Goal: Task Accomplishment & Management: Manage account settings

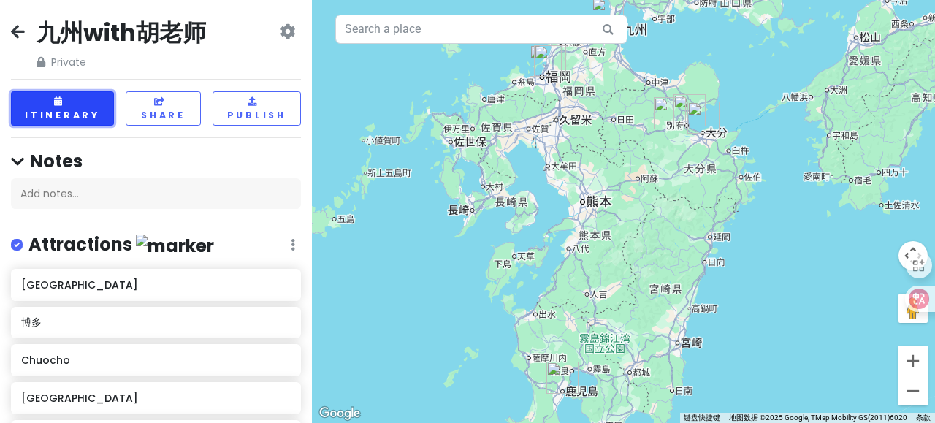
click at [72, 118] on button "Itinerary" at bounding box center [62, 108] width 103 height 34
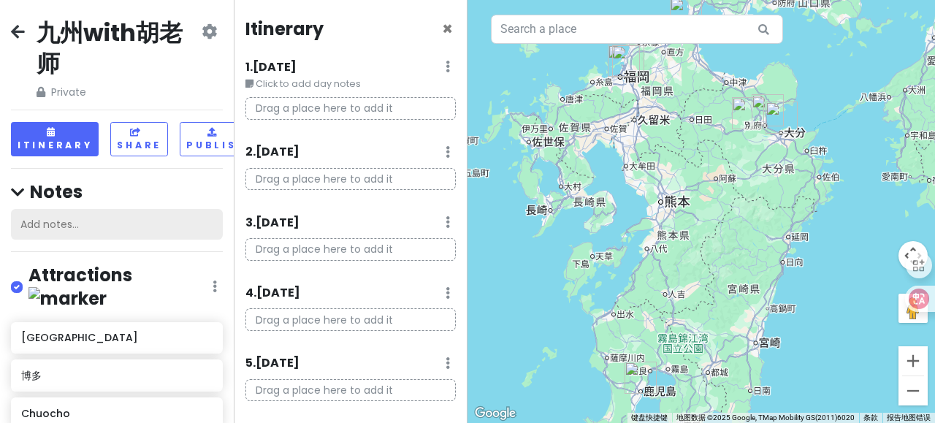
click at [102, 234] on div "Add notes..." at bounding box center [117, 224] width 212 height 31
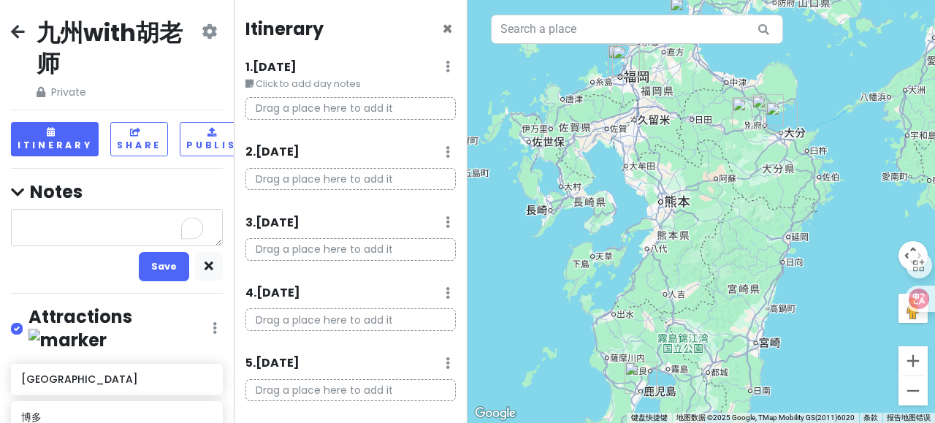
type textarea "x"
type textarea "t"
type textarea "x"
type textarea "ta"
type textarea "x"
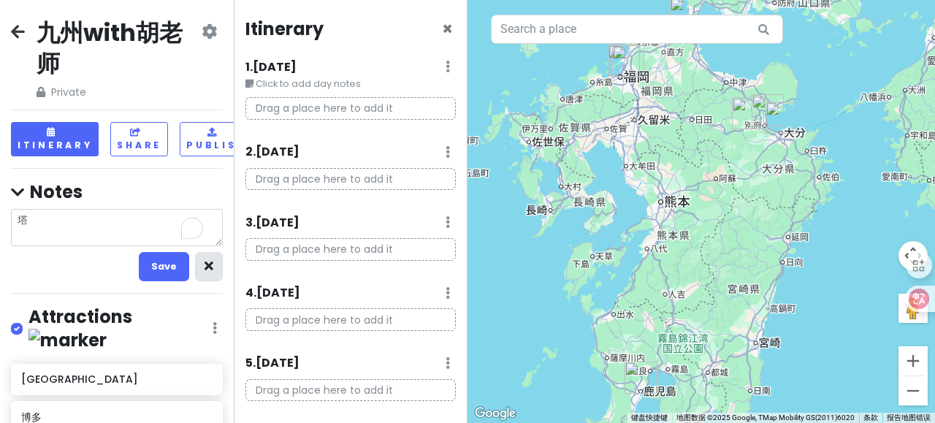
type textarea "塔"
click at [204, 268] on icon "button" at bounding box center [208, 265] width 9 height 9
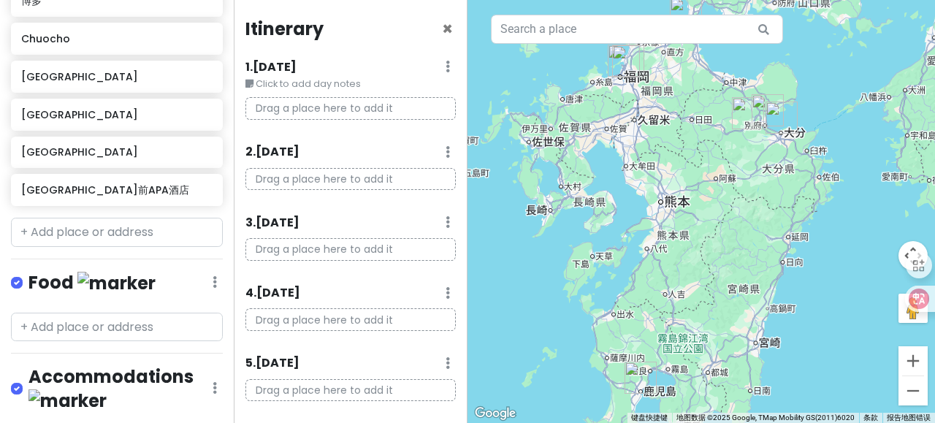
scroll to position [376, 0]
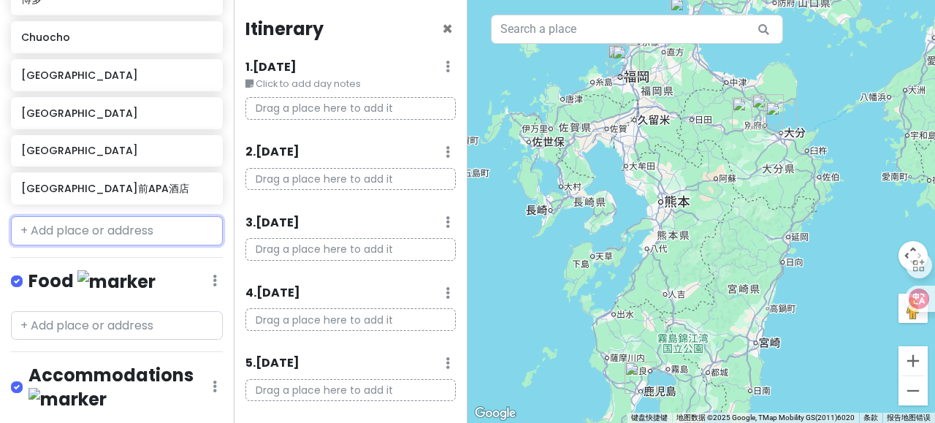
click at [77, 216] on input "text" at bounding box center [117, 230] width 212 height 29
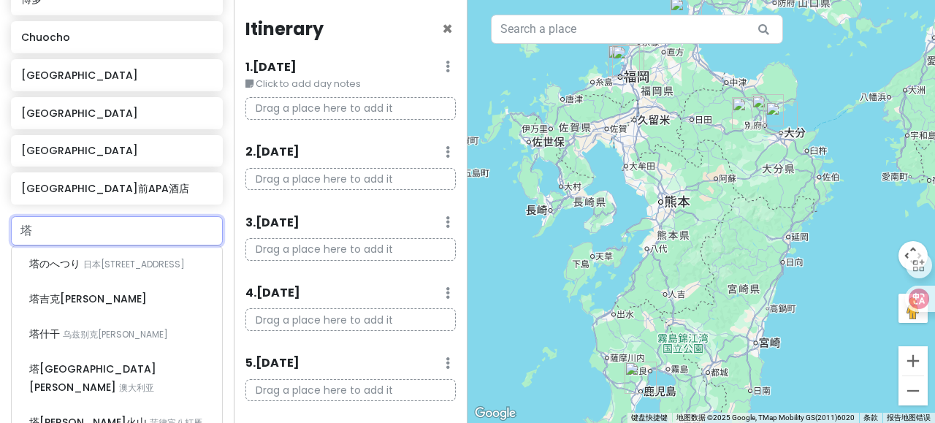
type input "塔"
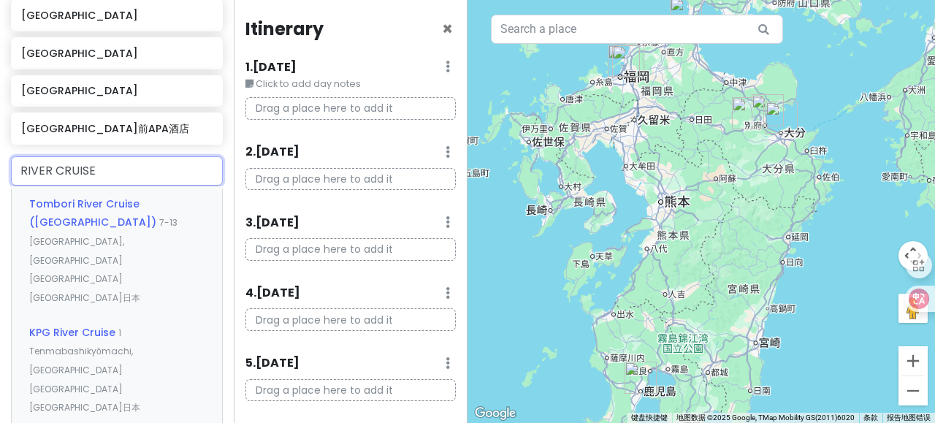
scroll to position [435, 0]
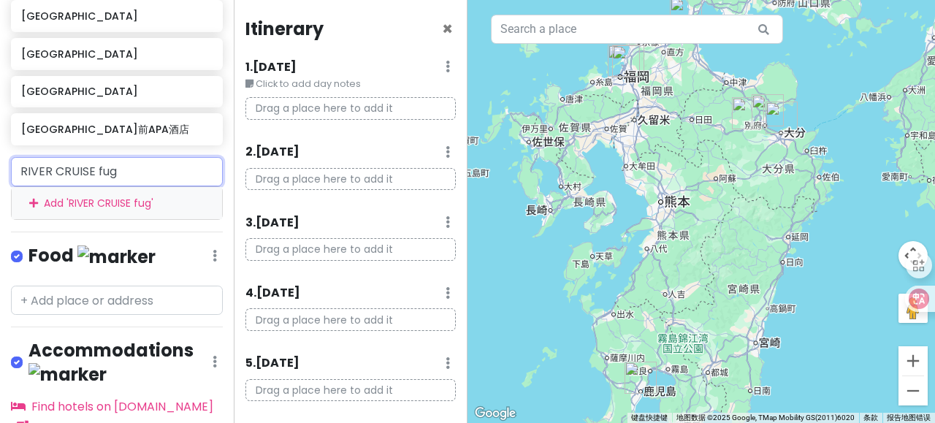
type input "RIVER CRUISE 福冈"
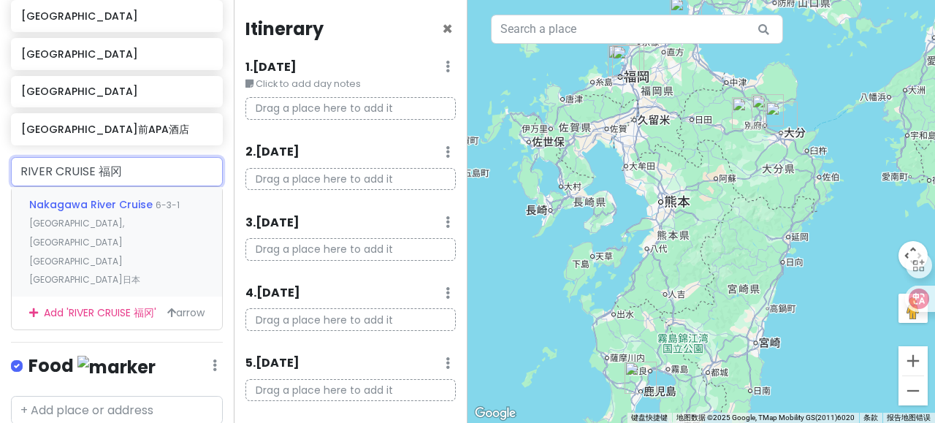
click at [169, 199] on span "6-3-1 [GEOGRAPHIC_DATA], [GEOGRAPHIC_DATA][GEOGRAPHIC_DATA][GEOGRAPHIC_DATA]日本" at bounding box center [104, 242] width 150 height 87
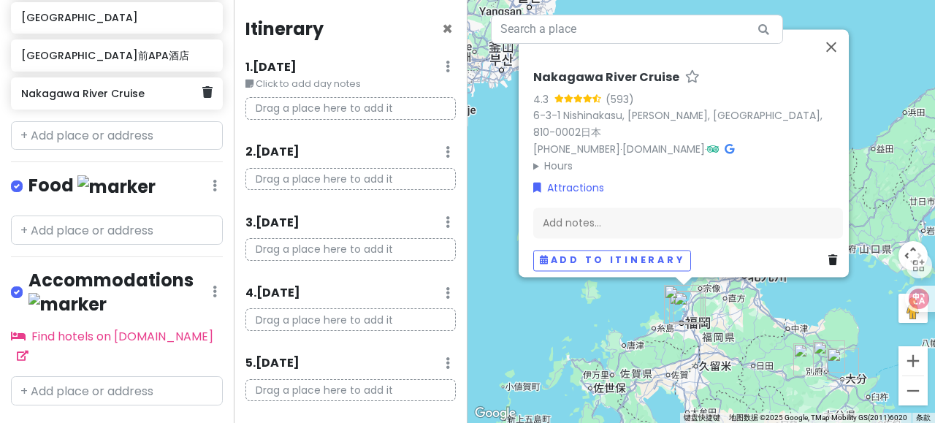
scroll to position [507, 1]
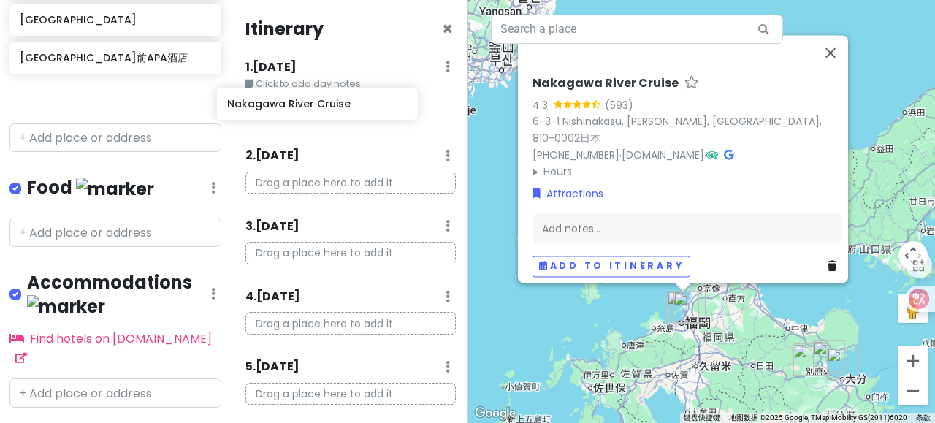
drag, startPoint x: 111, startPoint y: 74, endPoint x: 317, endPoint y: 107, distance: 208.6
click at [317, 107] on div "九州with胡老师 Private Change Dates Make a Copy Delete Trip Go Pro ⚡️ Give Feedback …" at bounding box center [467, 211] width 935 height 423
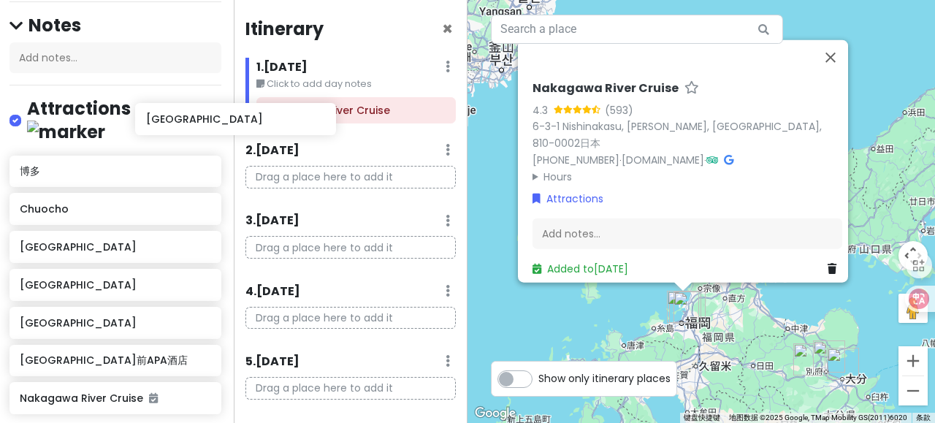
scroll to position [166, 18]
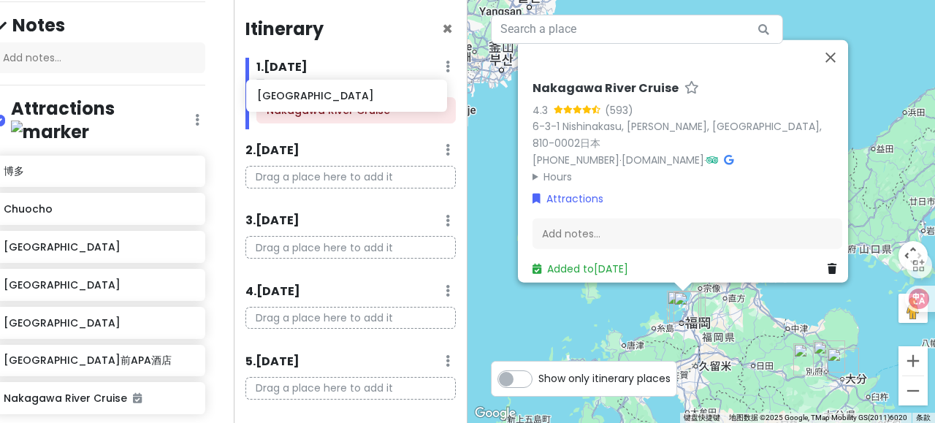
drag, startPoint x: 78, startPoint y: 138, endPoint x: 315, endPoint y: 88, distance: 241.7
click at [315, 88] on div "九州with胡老师 Private Change Dates Make a Copy Delete Trip Go Pro ⚡️ Give Feedback …" at bounding box center [467, 211] width 935 height 423
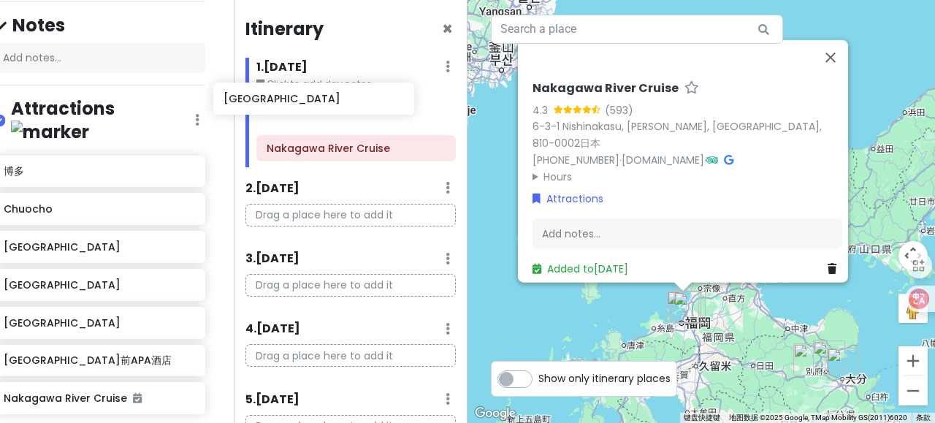
drag, startPoint x: 158, startPoint y: 142, endPoint x: 377, endPoint y: 95, distance: 223.3
click at [377, 95] on div "九州with胡老师 Private Change Dates Make a Copy Delete Trip Go Pro ⚡️ Give Feedback …" at bounding box center [467, 211] width 935 height 423
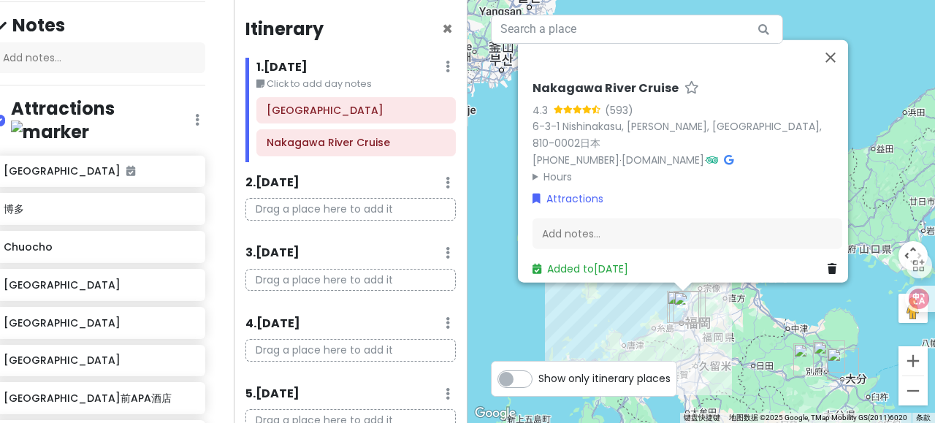
click at [359, 69] on div "1 . [DATE] Edit Day Notes Delete Day" at bounding box center [355, 70] width 199 height 25
click at [843, 69] on button "关闭" at bounding box center [830, 56] width 35 height 35
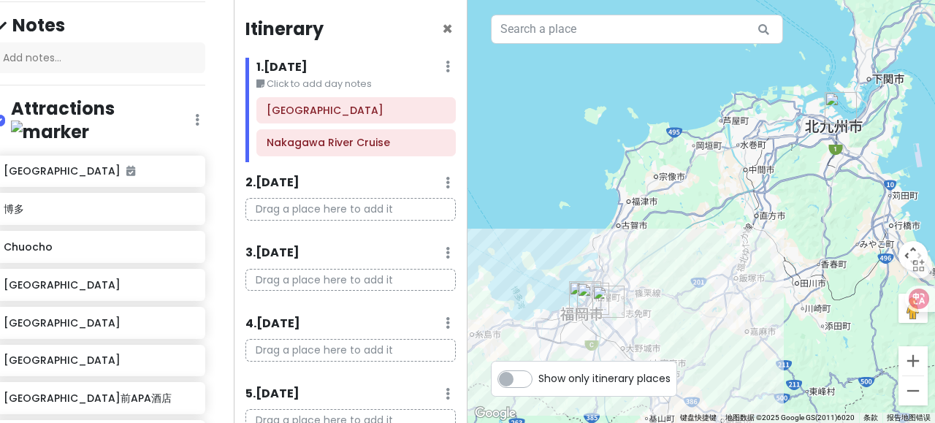
drag, startPoint x: 628, startPoint y: 332, endPoint x: 732, endPoint y: 271, distance: 120.7
click at [732, 271] on div at bounding box center [700, 211] width 467 height 423
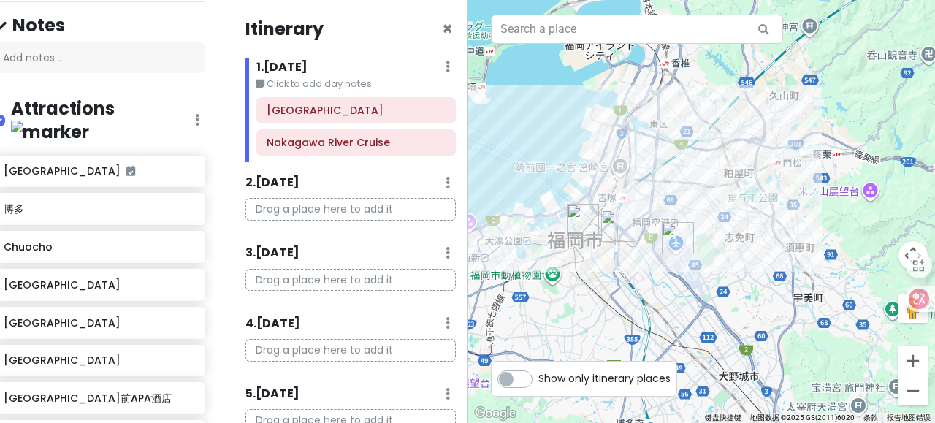
drag, startPoint x: 593, startPoint y: 298, endPoint x: 786, endPoint y: 245, distance: 200.7
click at [786, 245] on div at bounding box center [700, 211] width 467 height 423
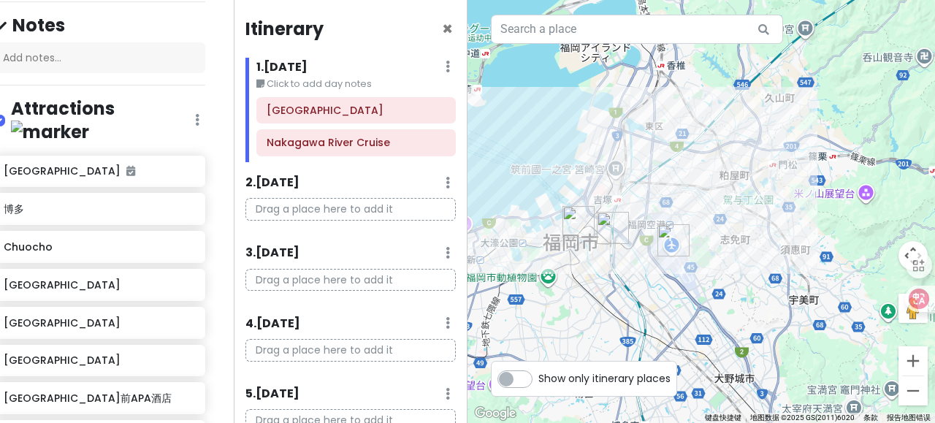
click at [606, 229] on img "博多" at bounding box center [613, 228] width 32 height 32
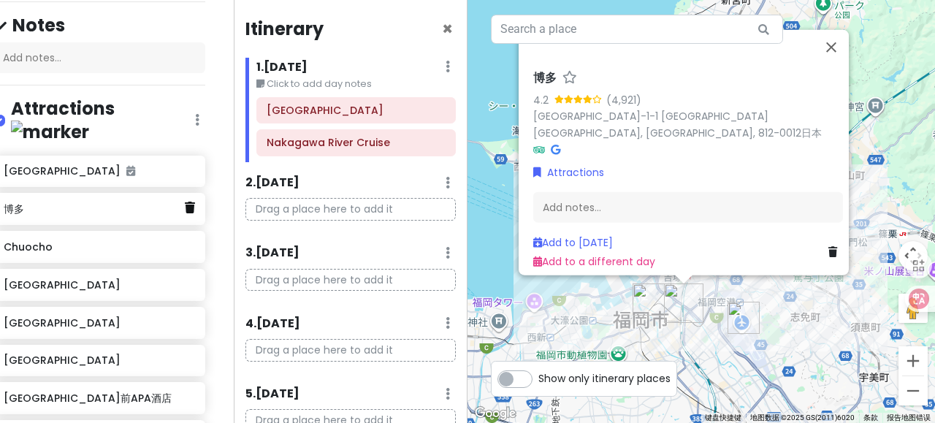
click at [185, 202] on icon at bounding box center [190, 208] width 10 height 12
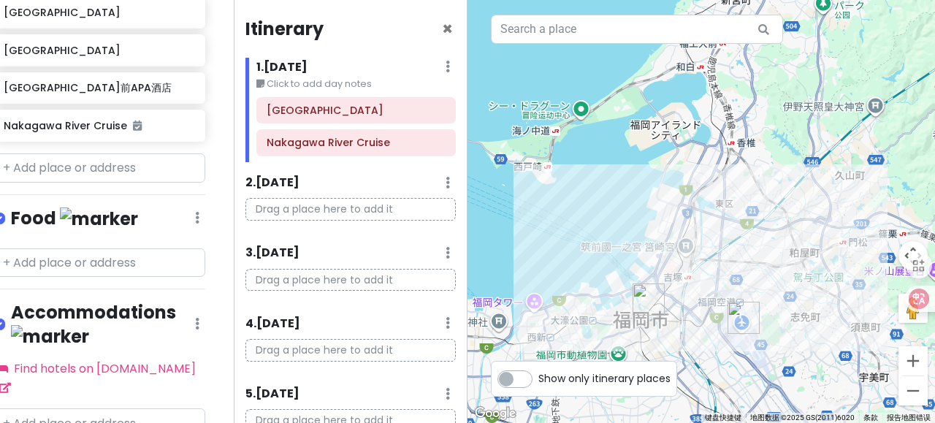
scroll to position [471, 18]
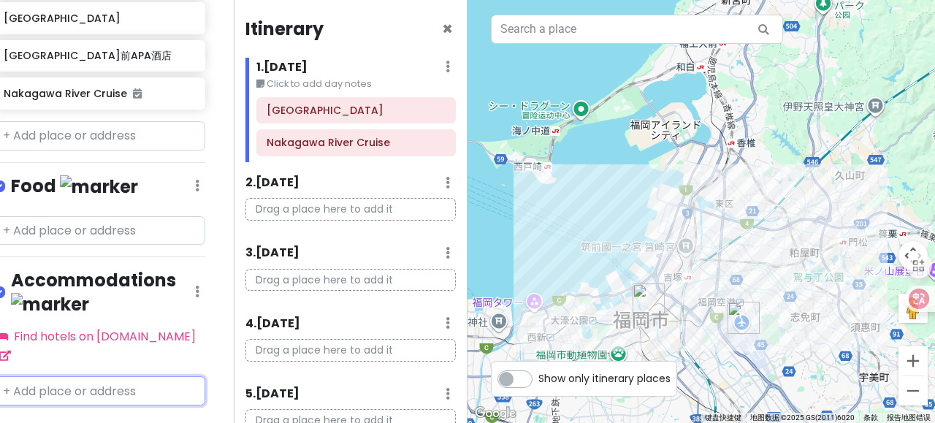
click at [128, 376] on input "text" at bounding box center [99, 390] width 212 height 29
type input "BEST"
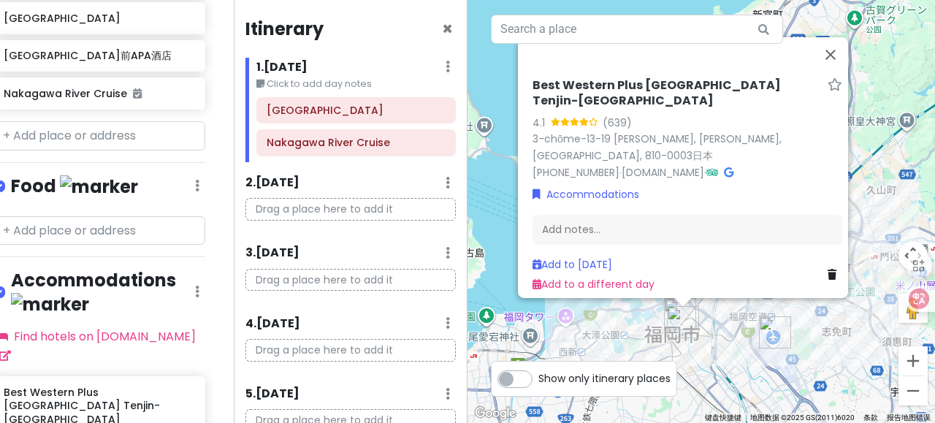
click at [710, 356] on div "Best Western Plus [GEOGRAPHIC_DATA] Tenjin-minami 4.1 (639) 3-chōme-13-19 [GEOG…" at bounding box center [700, 211] width 467 height 423
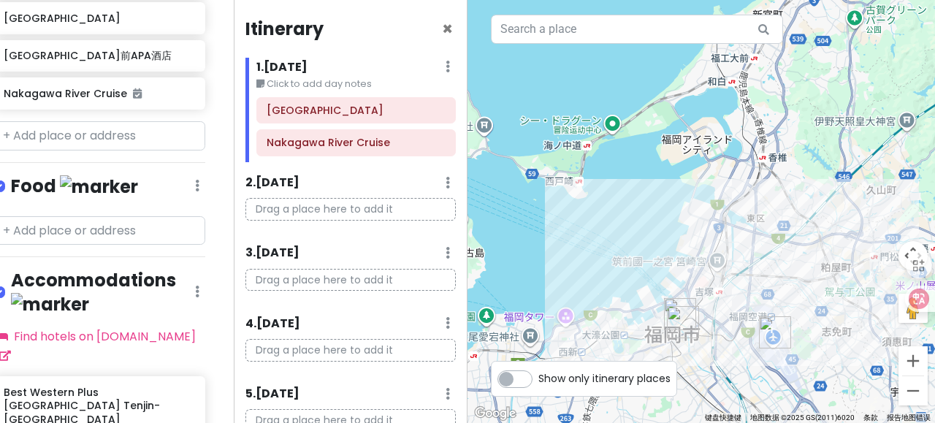
click at [429, 69] on div "1 . [DATE] Edit Day Notes Delete Day" at bounding box center [355, 70] width 199 height 25
click at [445, 68] on icon at bounding box center [447, 67] width 4 height 12
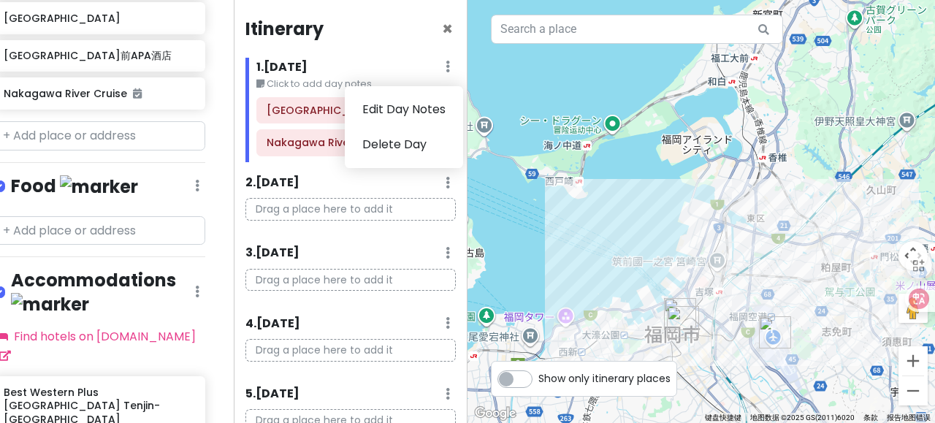
click at [380, 74] on div "1 . [DATE] Edit Day Notes Delete Day" at bounding box center [355, 70] width 199 height 25
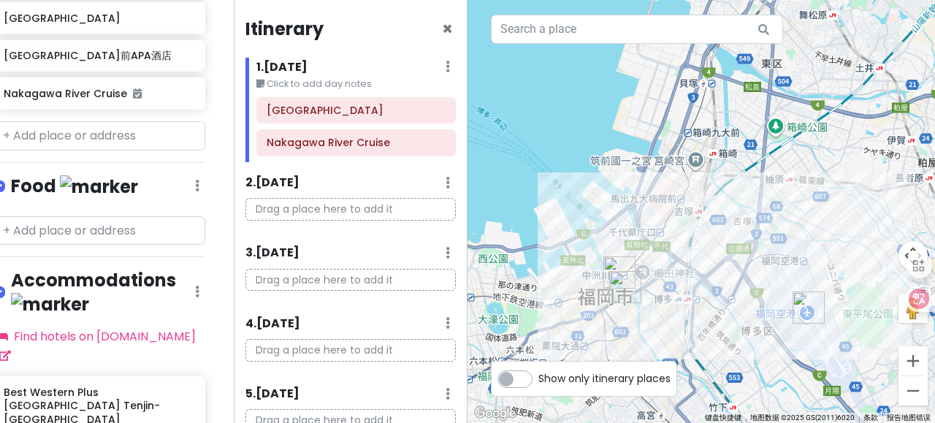
drag, startPoint x: 699, startPoint y: 328, endPoint x: 673, endPoint y: 250, distance: 81.5
click at [673, 250] on div at bounding box center [700, 211] width 467 height 423
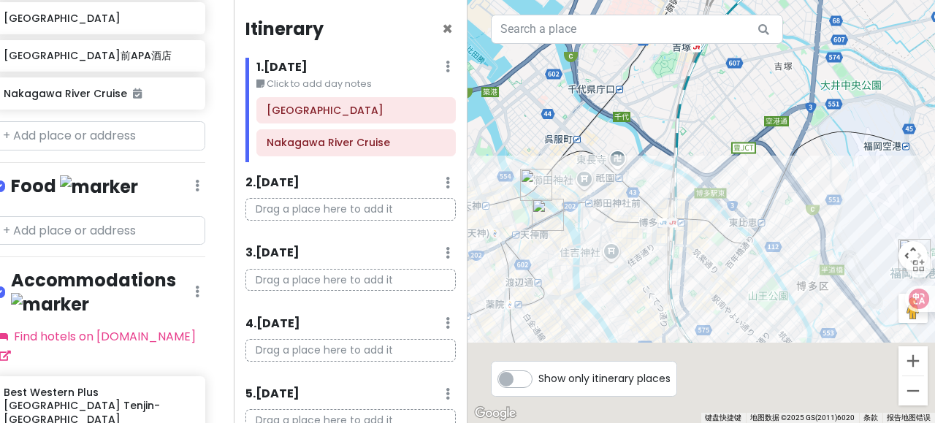
drag, startPoint x: 708, startPoint y: 331, endPoint x: 658, endPoint y: 163, distance: 175.3
click at [658, 163] on div at bounding box center [700, 211] width 467 height 423
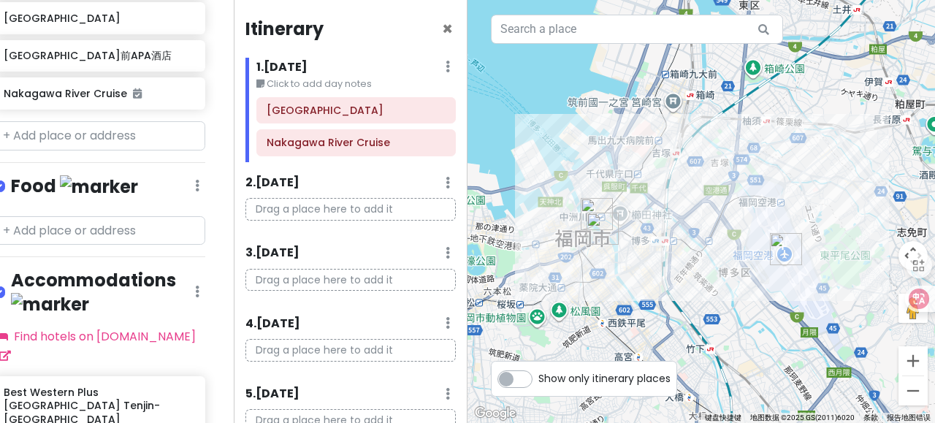
click at [410, 71] on div "1 . [DATE] Edit Day Notes Delete Day" at bounding box center [355, 70] width 199 height 25
click at [69, 216] on input "text" at bounding box center [99, 230] width 212 height 29
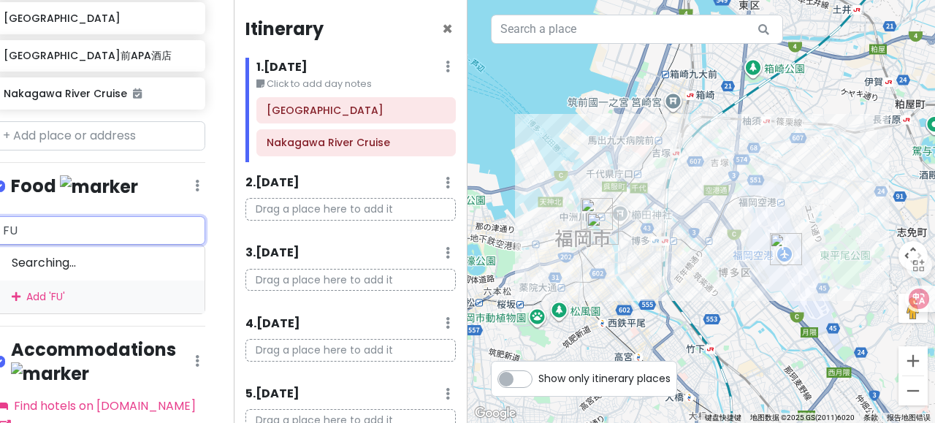
type input "F"
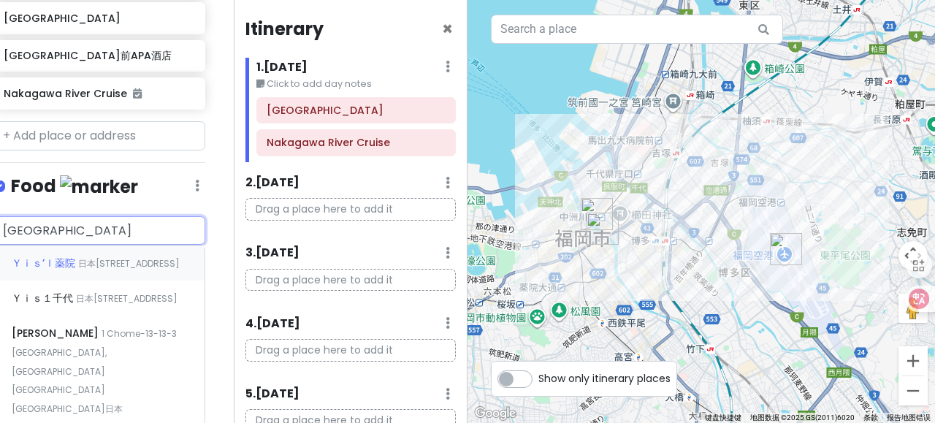
type input "[GEOGRAPHIC_DATA]"
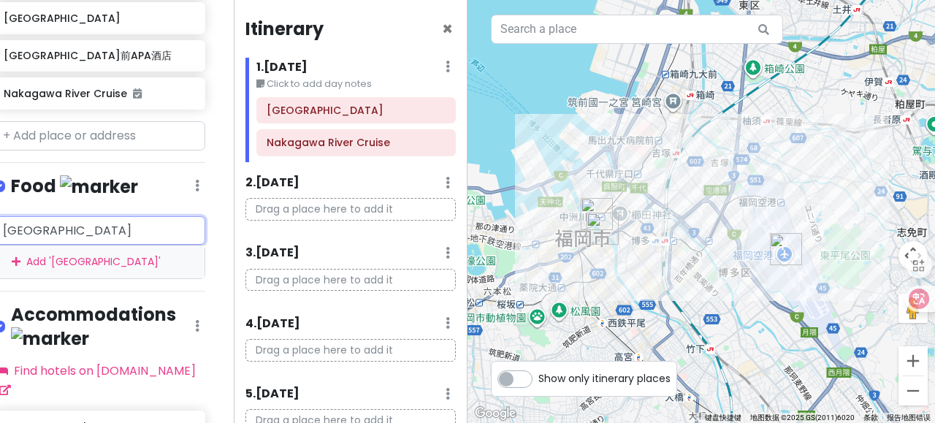
scroll to position [471, 0]
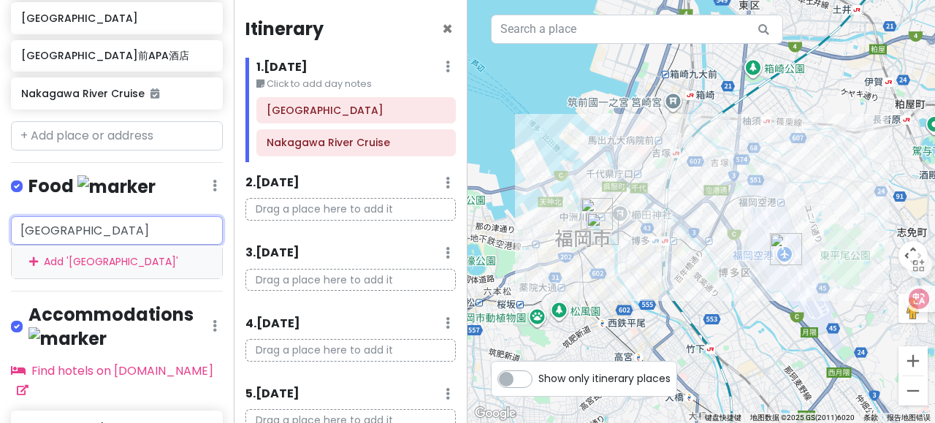
drag, startPoint x: 74, startPoint y: 207, endPoint x: 0, endPoint y: 211, distance: 74.6
click at [0, 216] on div "[GEOGRAPHIC_DATA] [GEOGRAPHIC_DATA] ' [GEOGRAPHIC_DATA] '" at bounding box center [117, 247] width 234 height 63
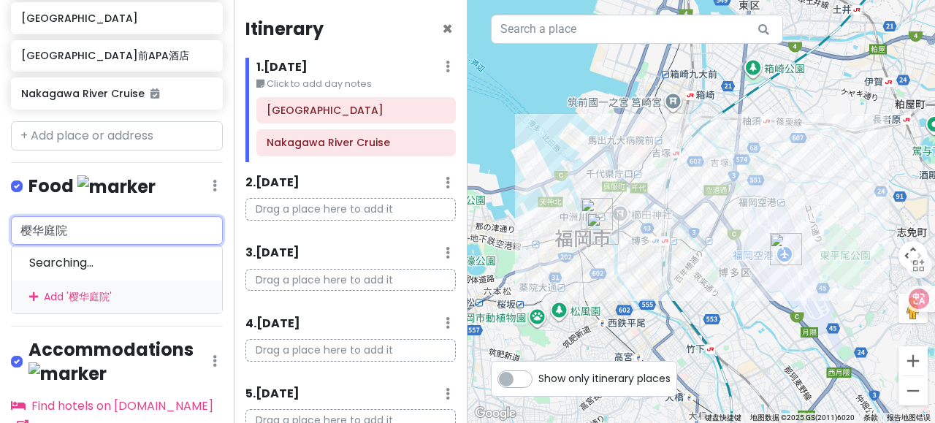
type input "樱华庭"
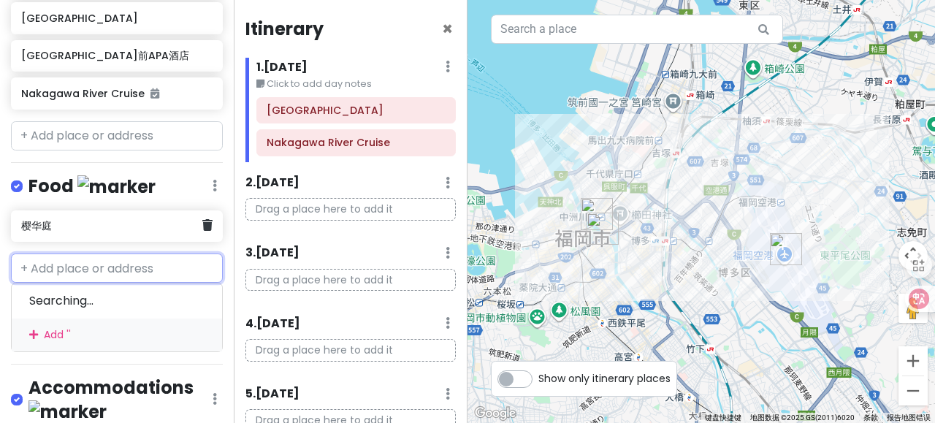
click at [139, 216] on div "樱华庭" at bounding box center [111, 226] width 180 height 20
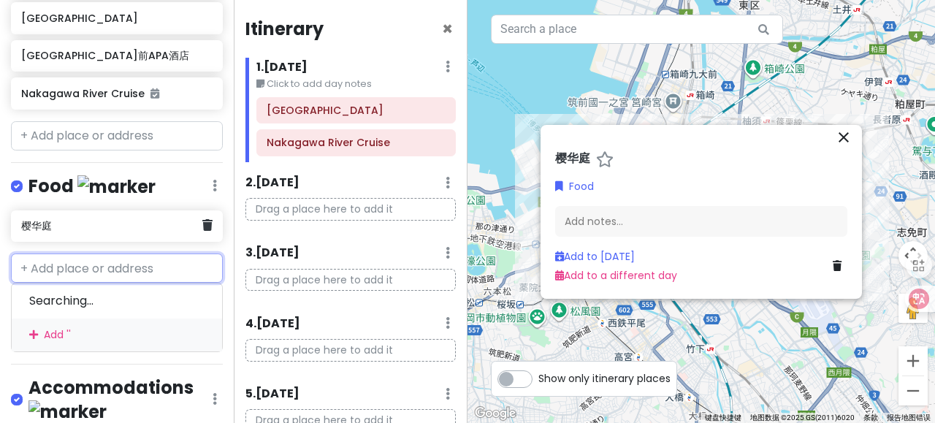
click at [139, 216] on div "樱华庭" at bounding box center [111, 226] width 180 height 20
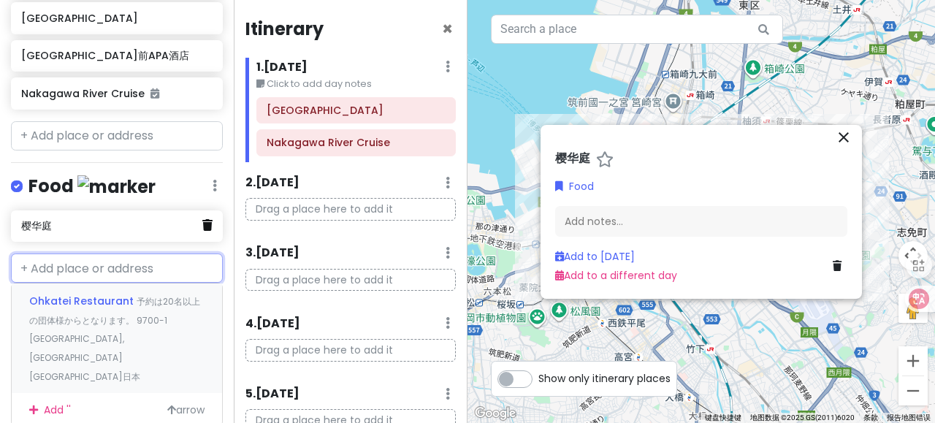
click at [202, 219] on icon at bounding box center [207, 225] width 10 height 12
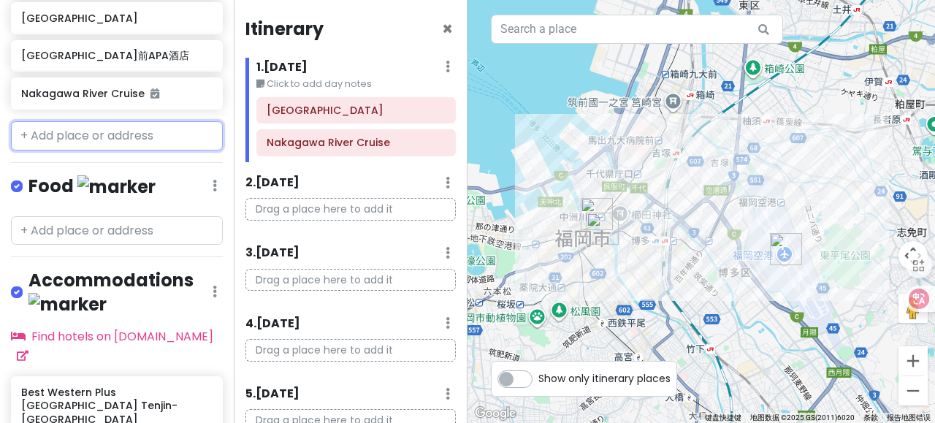
click at [124, 121] on input "text" at bounding box center [117, 135] width 212 height 29
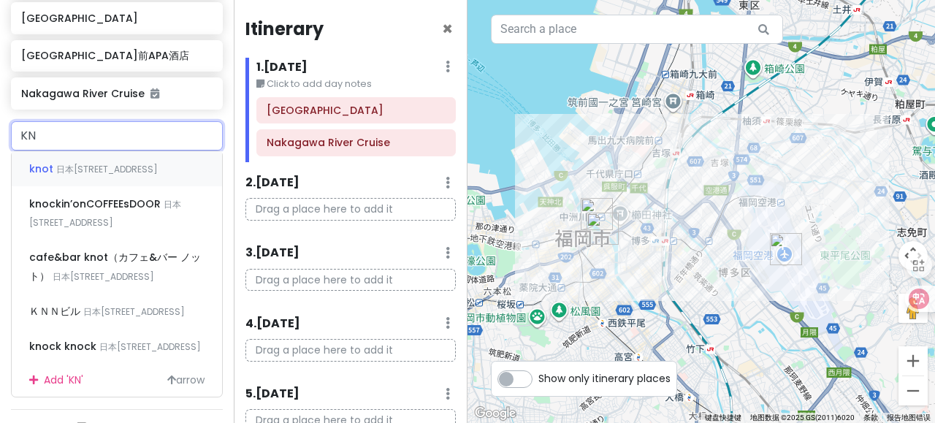
type input "K"
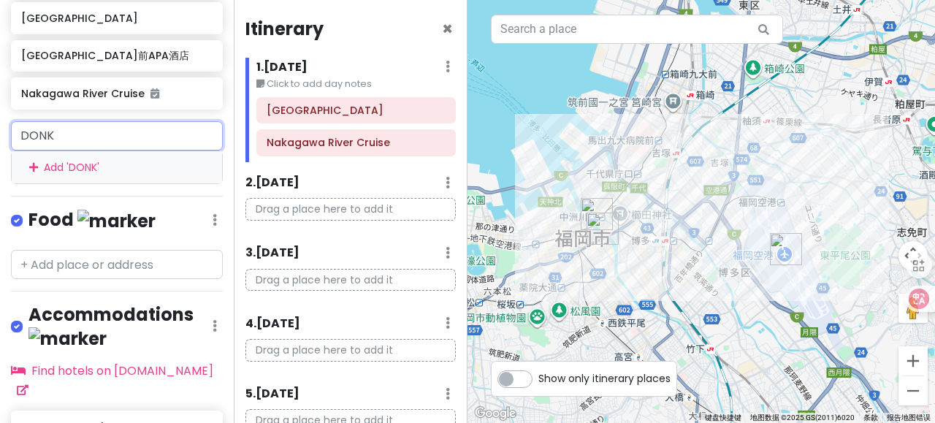
type input "DONKI"
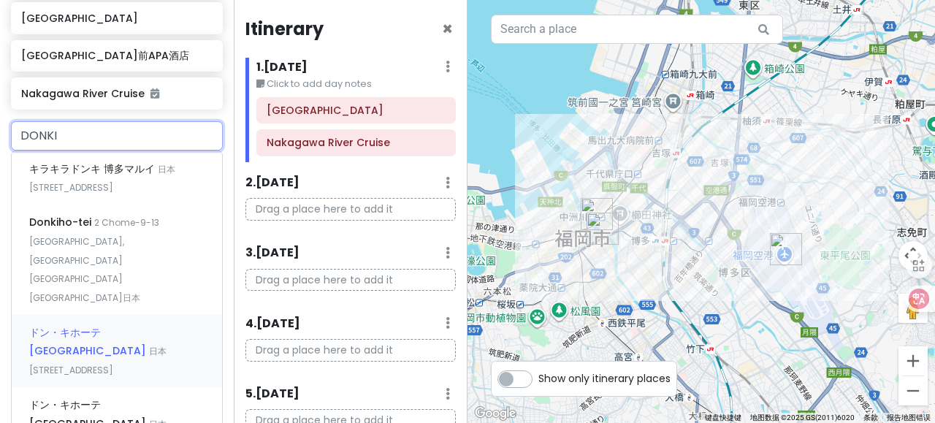
click at [130, 325] on span "ドン・キホーテ [GEOGRAPHIC_DATA]" at bounding box center [89, 342] width 120 height 34
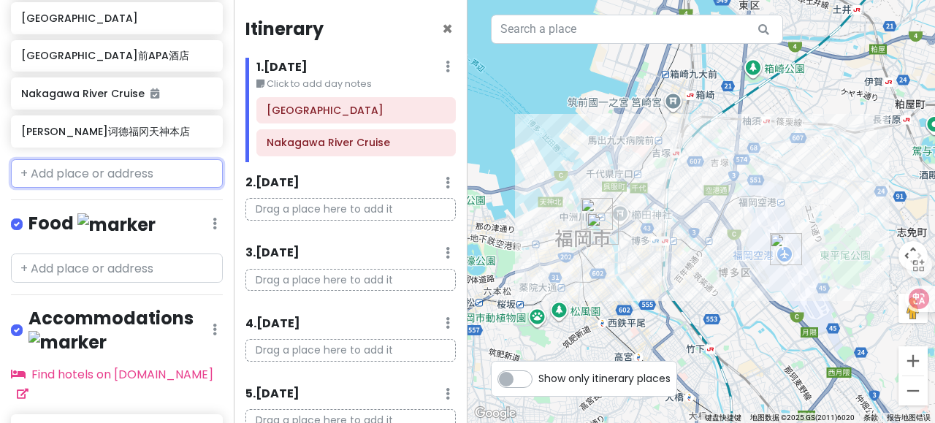
scroll to position [509, 0]
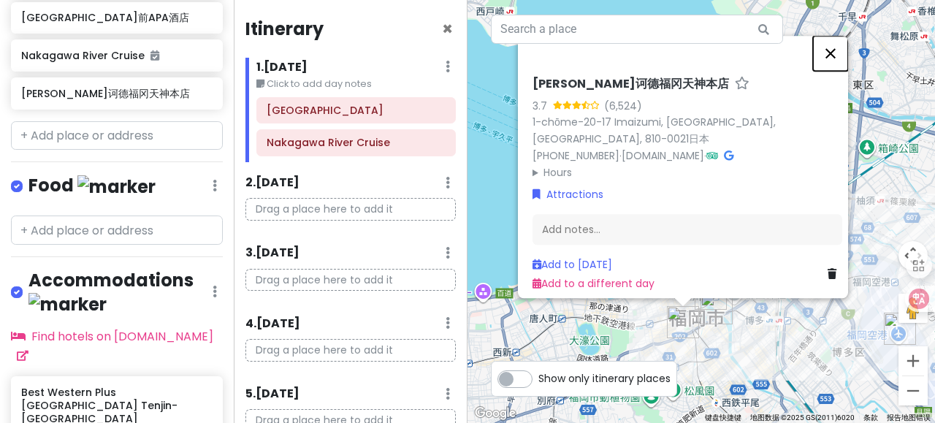
click at [837, 61] on button "关闭" at bounding box center [830, 53] width 35 height 35
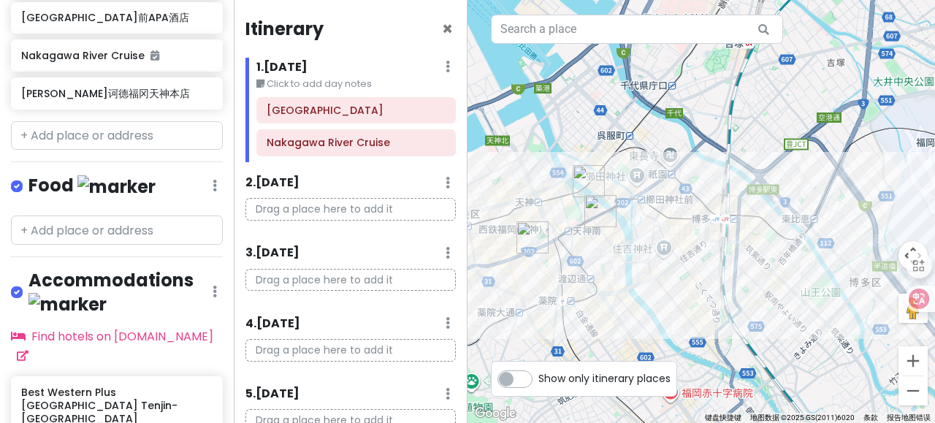
drag, startPoint x: 756, startPoint y: 288, endPoint x: 662, endPoint y: 132, distance: 182.2
click at [662, 132] on div at bounding box center [700, 211] width 467 height 423
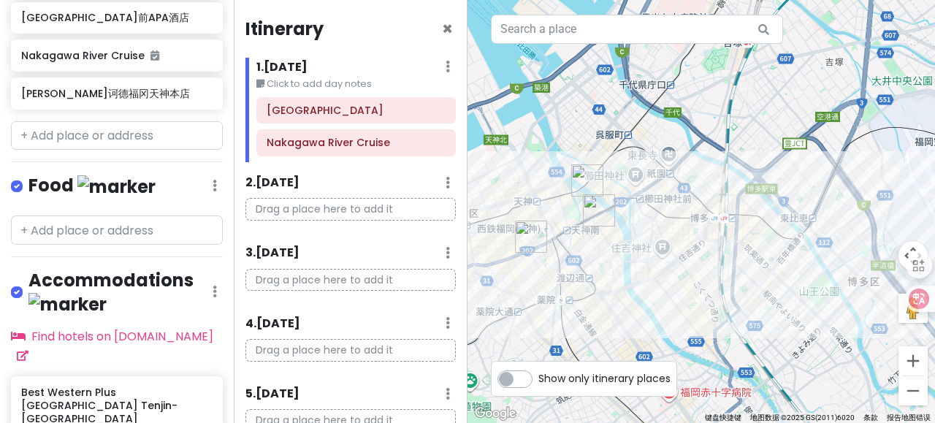
click at [526, 239] on img "唐吉诃德福冈天神本店" at bounding box center [531, 237] width 32 height 32
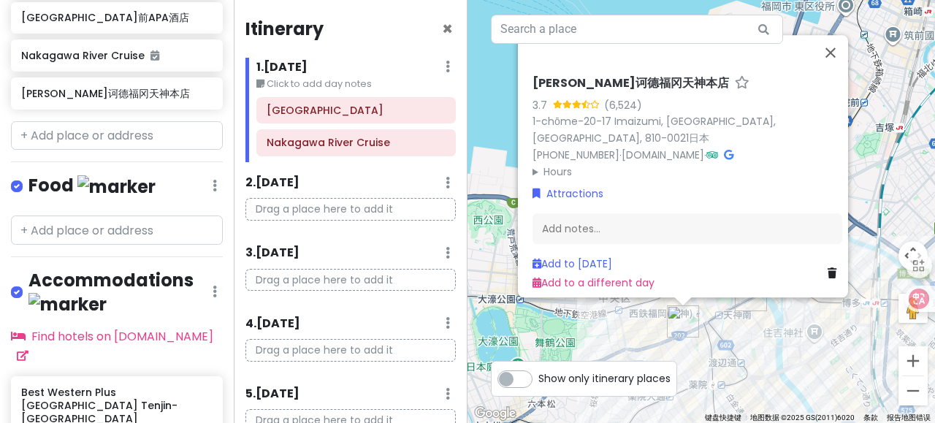
click at [758, 335] on div "[PERSON_NAME]诃德福冈天神本店 3.7 (6,524) 1-chōme-20-17 Imaizumi, [GEOGRAPHIC_DATA], 81…" at bounding box center [700, 211] width 467 height 423
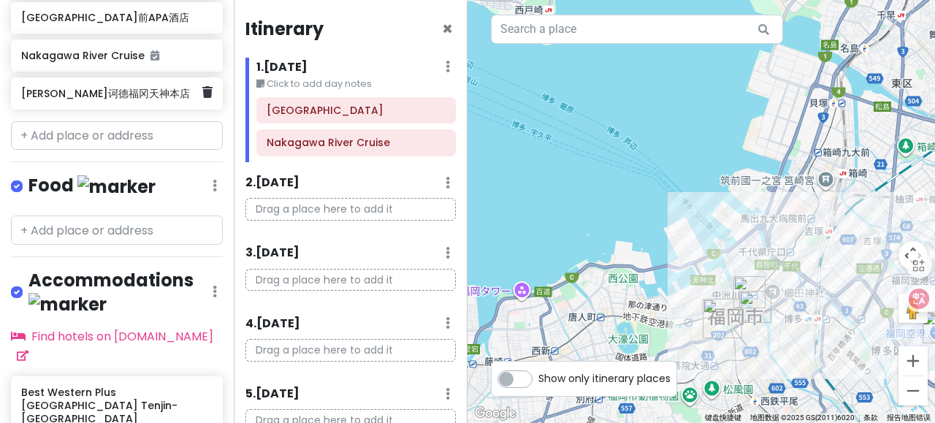
scroll to position [507, 1]
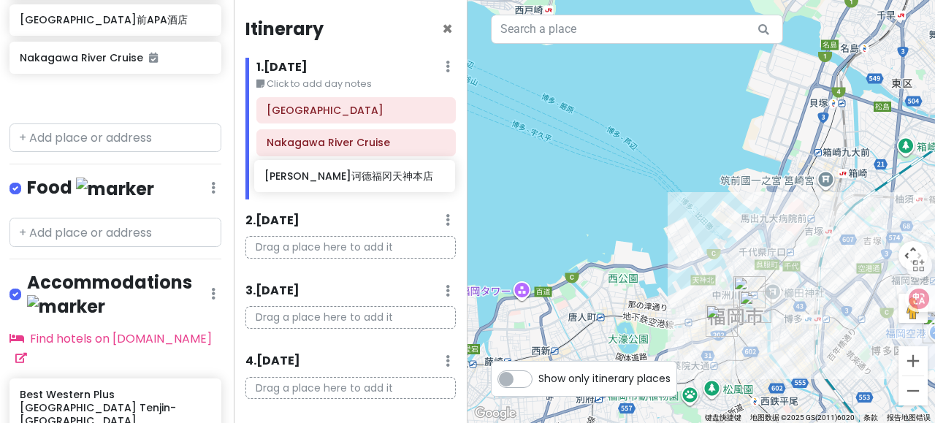
drag, startPoint x: 107, startPoint y: 70, endPoint x: 348, endPoint y: 176, distance: 263.2
click at [348, 176] on div "九州with胡老师 Private Change Dates Make a Copy Delete Trip Go Pro ⚡️ Give Feedback …" at bounding box center [467, 211] width 935 height 423
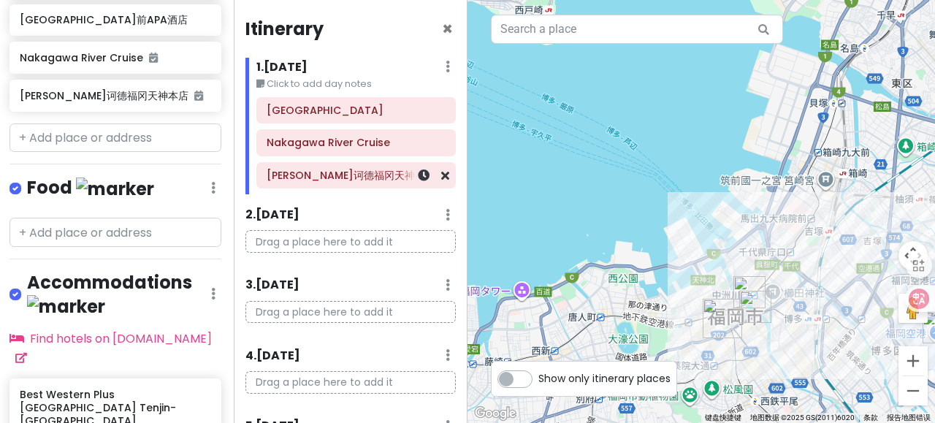
scroll to position [470, 1]
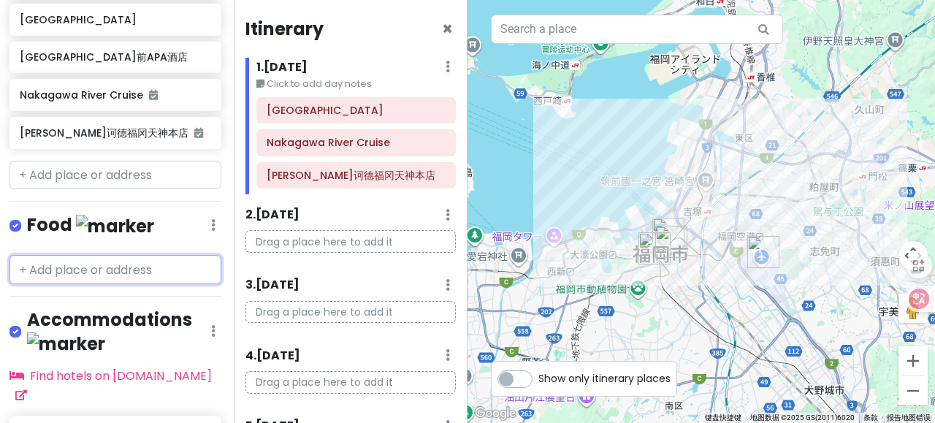
click at [101, 255] on input "text" at bounding box center [115, 269] width 212 height 29
type input "s"
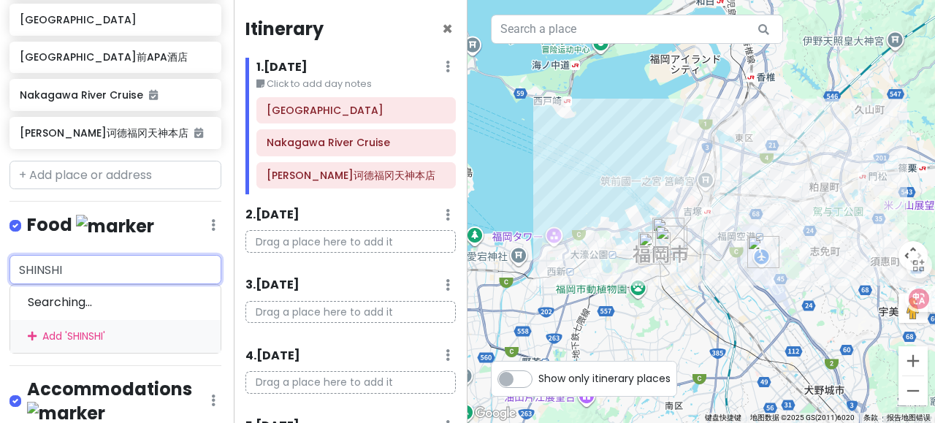
type input "SHINSHIN"
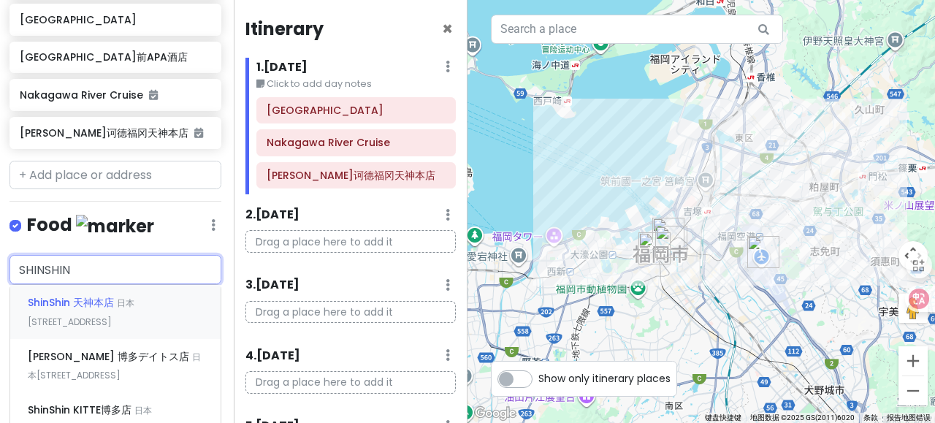
click at [134, 296] on span "日本[STREET_ADDRESS]" at bounding box center [81, 311] width 107 height 31
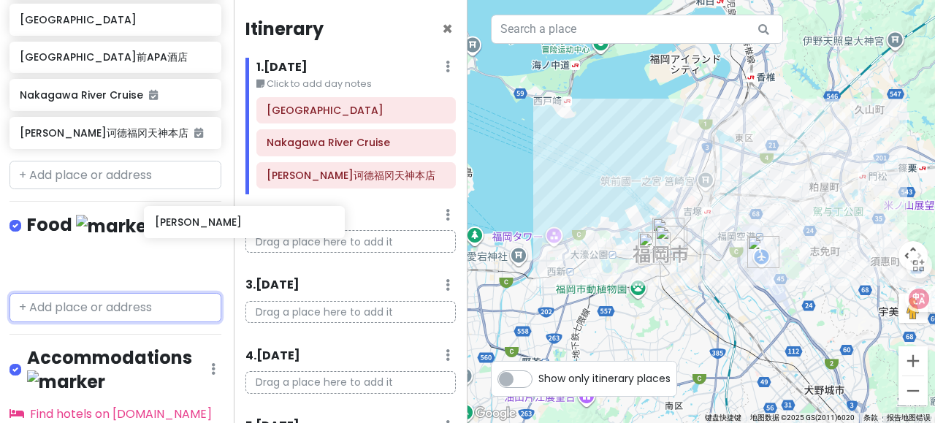
scroll to position [470, 20]
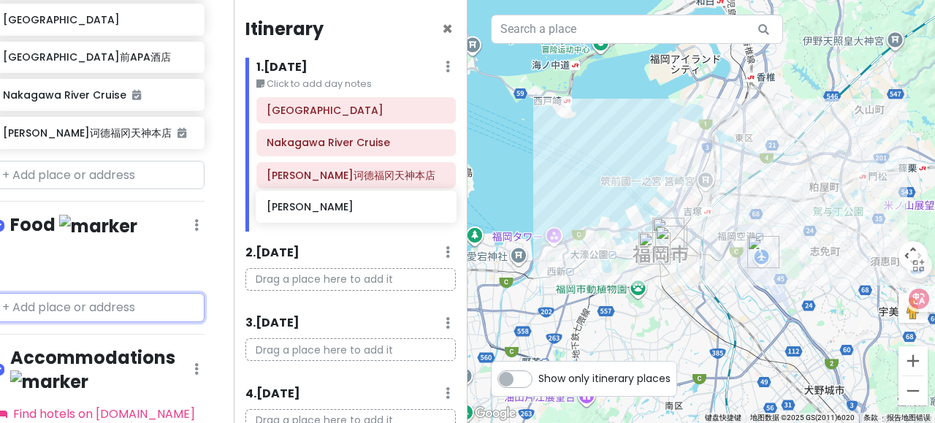
drag, startPoint x: 126, startPoint y: 245, endPoint x: 372, endPoint y: 212, distance: 249.0
click at [372, 212] on div "九州with胡老师 Private Change Dates Make a Copy Delete Trip Go Pro ⚡️ Give Feedback …" at bounding box center [467, 211] width 935 height 423
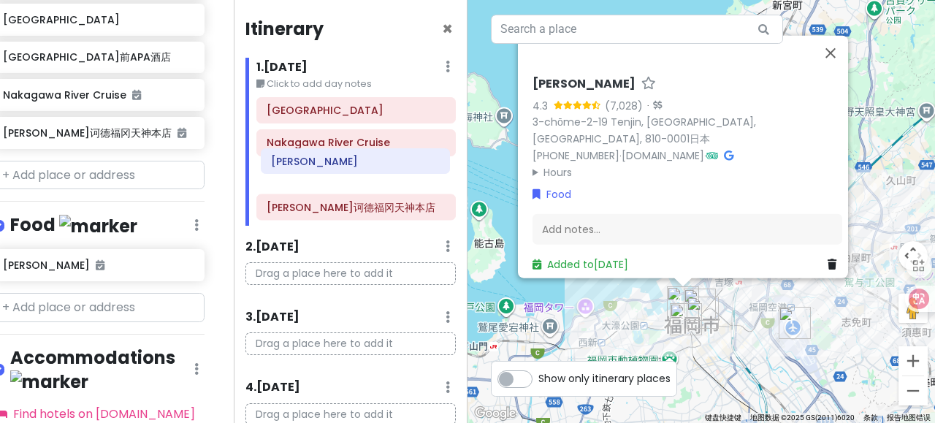
drag, startPoint x: 344, startPoint y: 208, endPoint x: 349, endPoint y: 166, distance: 41.9
click at [349, 166] on div "[GEOGRAPHIC_DATA] River Cruise [PERSON_NAME]诃德福冈天神本店 Shin Shin" at bounding box center [355, 161] width 221 height 129
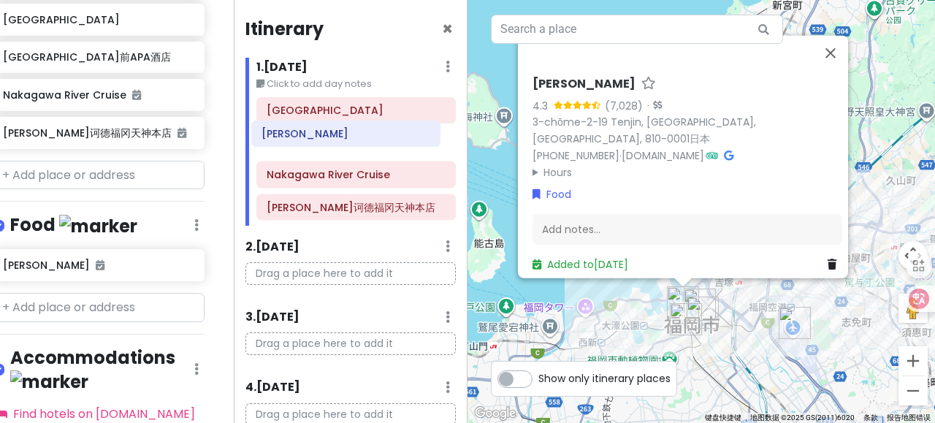
drag, startPoint x: 318, startPoint y: 184, endPoint x: 313, endPoint y: 145, distance: 39.0
click at [313, 145] on div "[GEOGRAPHIC_DATA] River Cruise Shin Shin [PERSON_NAME]诃德[GEOGRAPHIC_DATA]" at bounding box center [355, 161] width 221 height 129
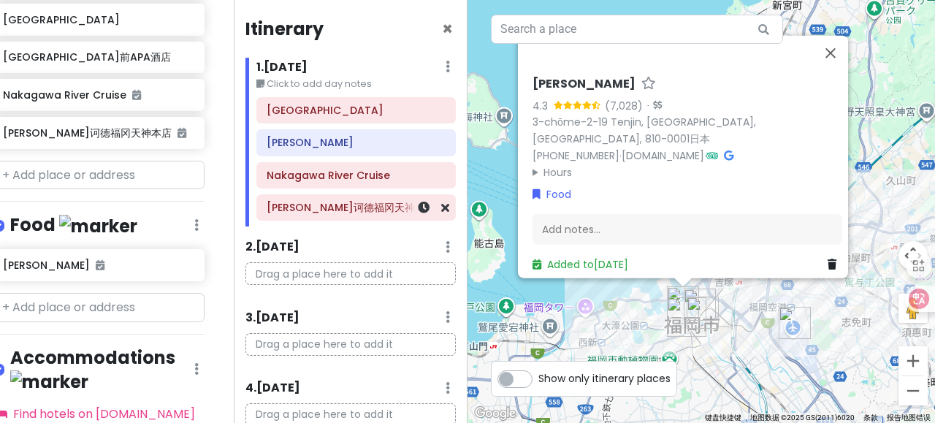
click at [450, 218] on div "[PERSON_NAME]诃德福冈天神本店" at bounding box center [355, 207] width 221 height 26
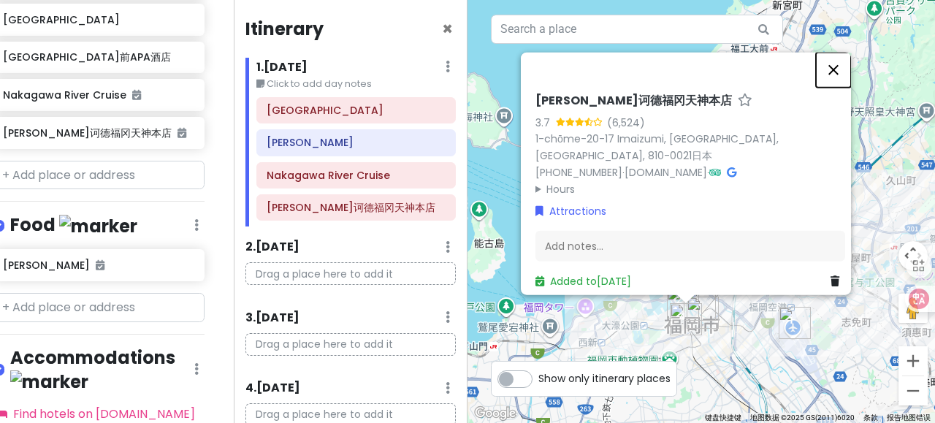
click at [834, 81] on button "关闭" at bounding box center [833, 69] width 35 height 35
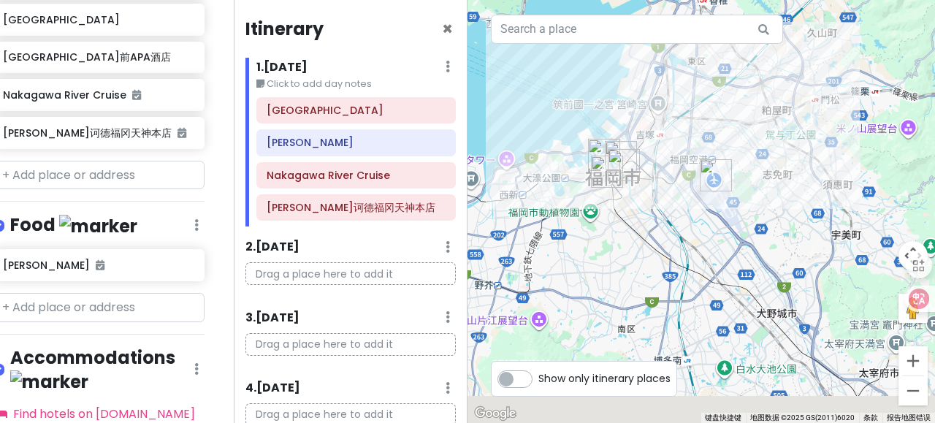
drag, startPoint x: 719, startPoint y: 372, endPoint x: 635, endPoint y: 218, distance: 175.5
click at [635, 218] on div at bounding box center [700, 211] width 467 height 423
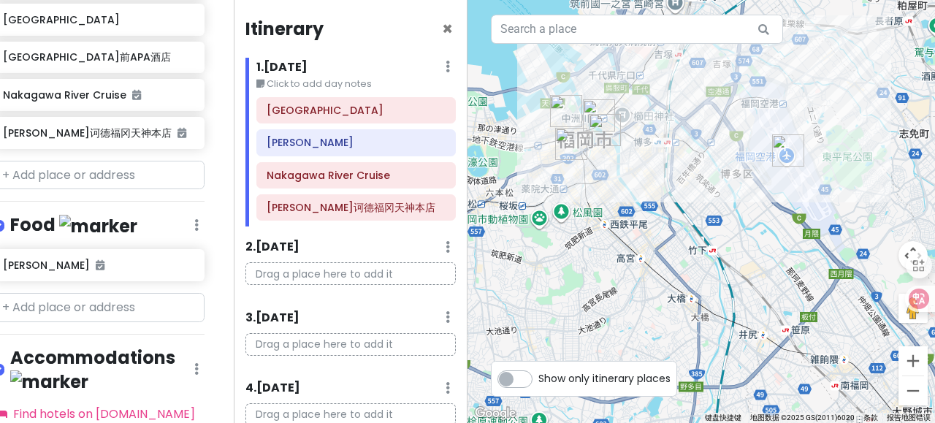
click at [599, 186] on div at bounding box center [700, 211] width 467 height 423
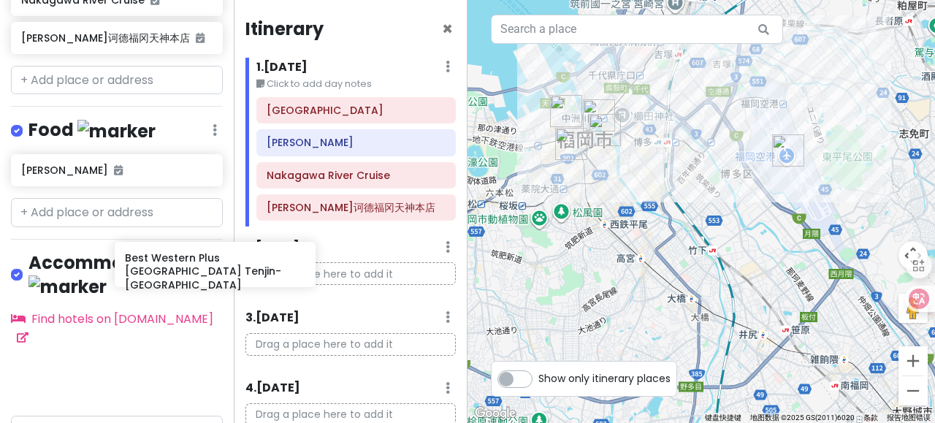
scroll to position [565, 1]
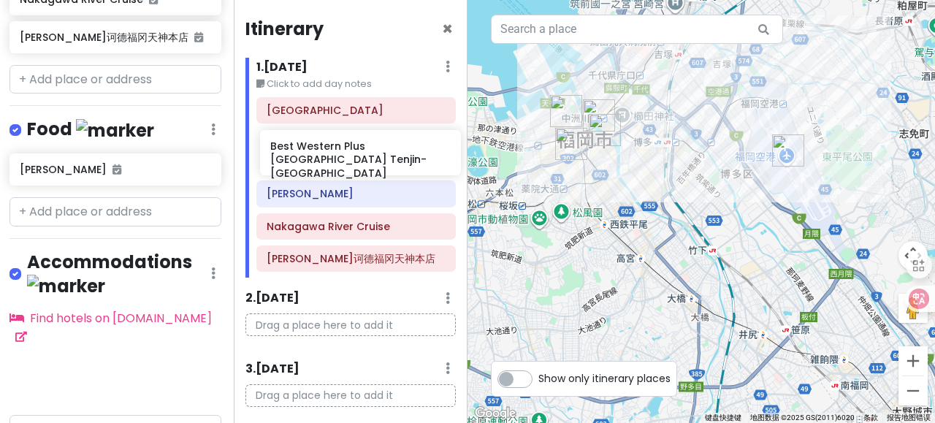
drag, startPoint x: 118, startPoint y: 332, endPoint x: 367, endPoint y: 150, distance: 307.9
click at [367, 150] on div "九州with胡老师 Private Change Dates Make a Copy Delete Trip Go Pro ⚡️ Give Feedback …" at bounding box center [467, 211] width 935 height 423
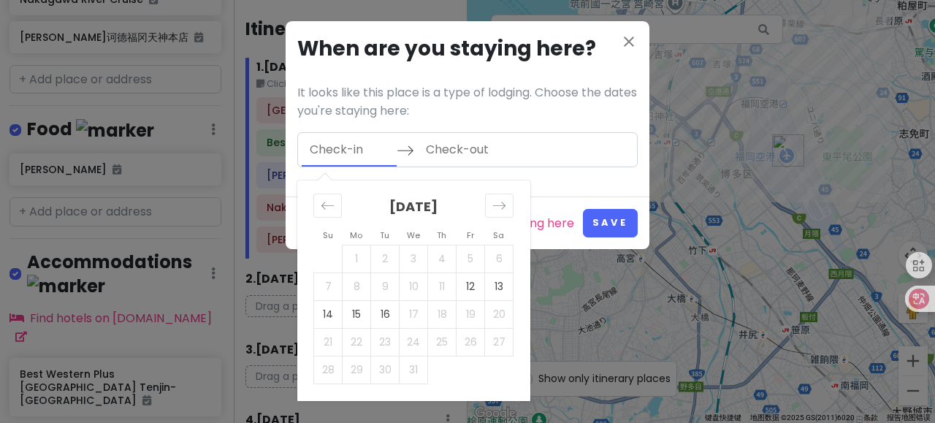
click at [363, 147] on input "Check-in" at bounding box center [349, 150] width 95 height 34
click at [467, 287] on td "12" at bounding box center [470, 286] width 28 height 28
type input "[DATE]"
click at [493, 284] on td "13" at bounding box center [499, 286] width 28 height 28
type input "[DATE]"
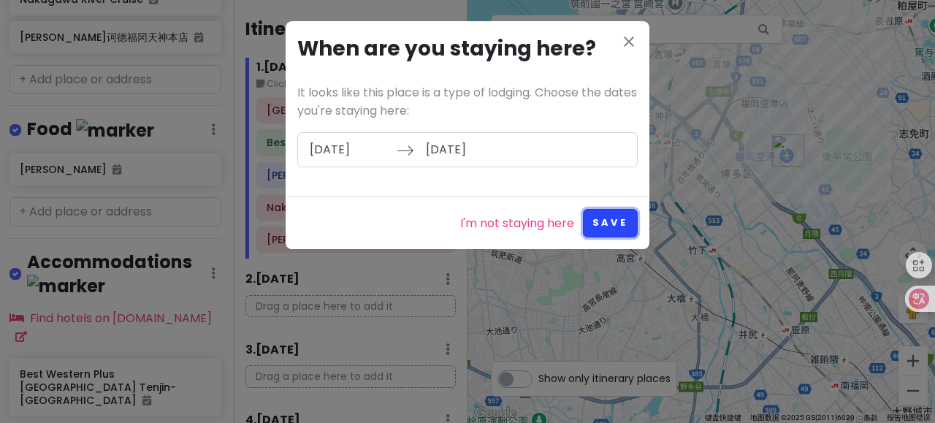
click at [601, 218] on button "Save" at bounding box center [610, 223] width 55 height 28
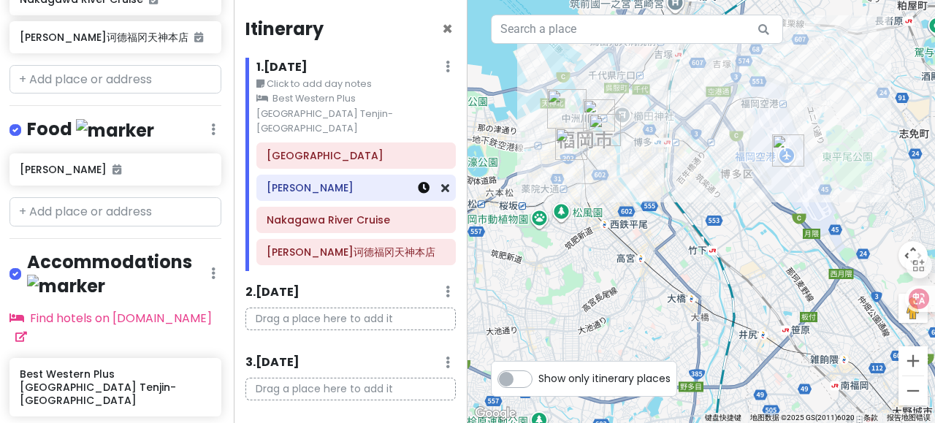
click at [418, 182] on icon at bounding box center [424, 188] width 12 height 12
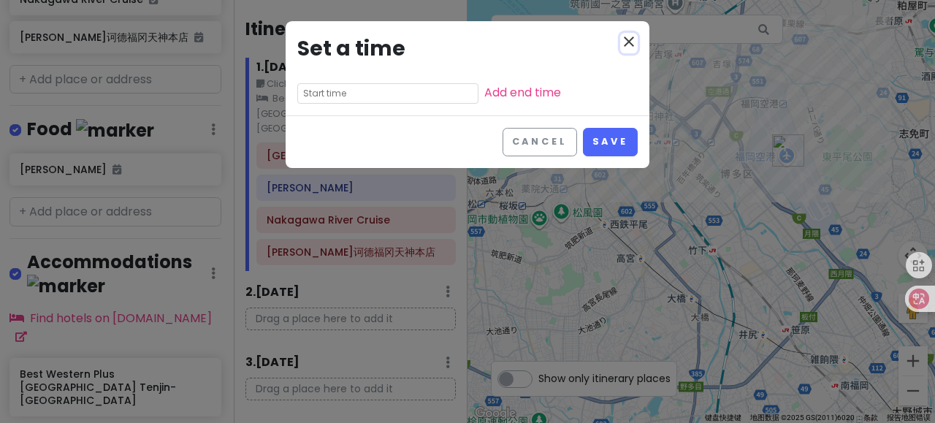
click at [628, 42] on icon "close" at bounding box center [629, 42] width 18 height 18
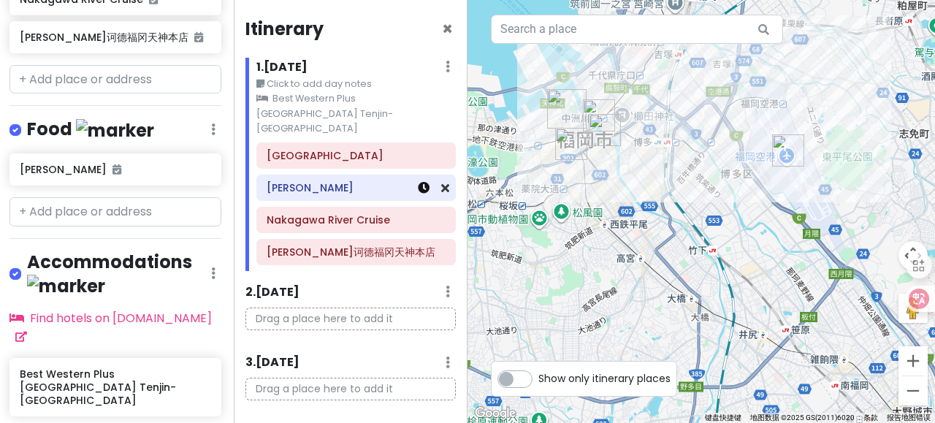
click at [418, 182] on icon at bounding box center [424, 188] width 12 height 12
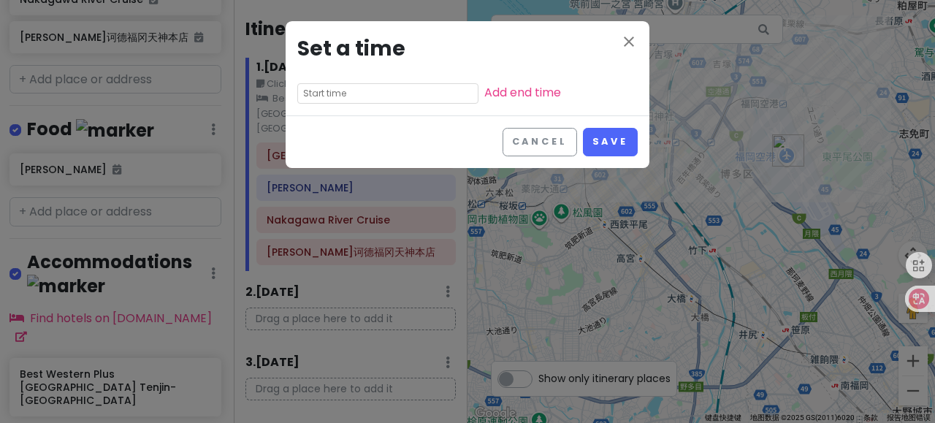
click at [381, 88] on input "text" at bounding box center [387, 93] width 181 height 20
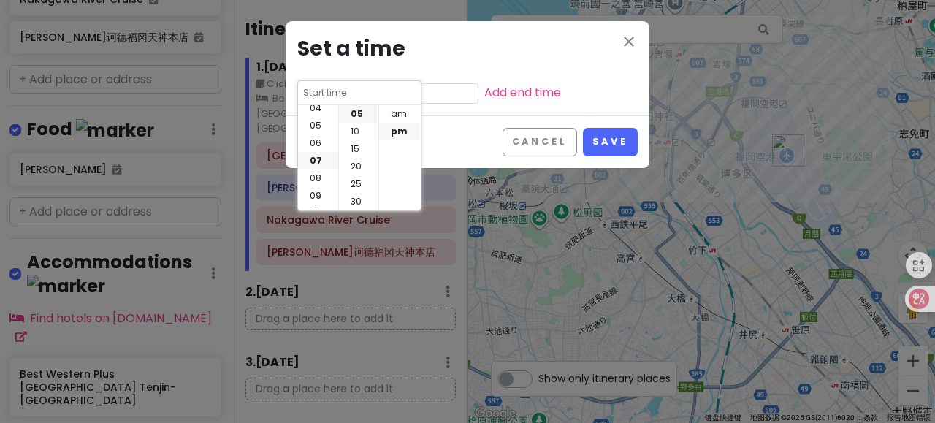
scroll to position [47, 0]
click at [310, 119] on li "03" at bounding box center [318, 120] width 40 height 18
type input "3:05 pm"
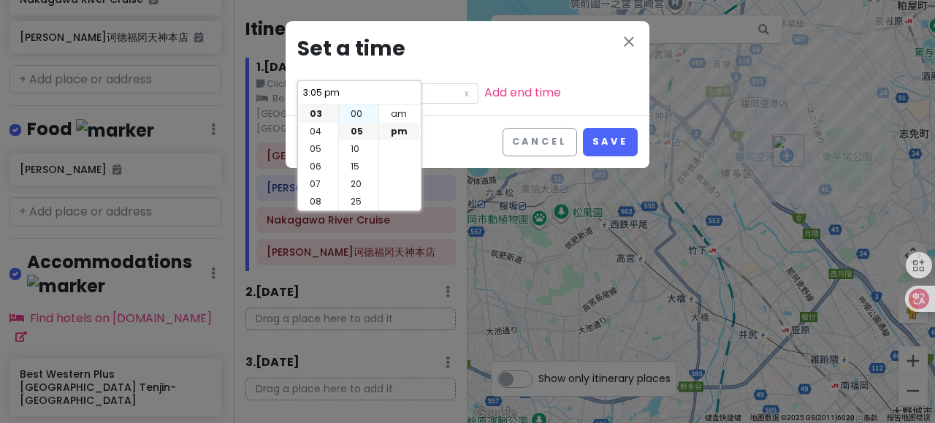
click at [354, 110] on li "00" at bounding box center [358, 114] width 39 height 18
type input "3:00 pm"
click at [393, 125] on li "pm" at bounding box center [399, 132] width 40 height 18
click at [397, 110] on li "am" at bounding box center [399, 114] width 40 height 18
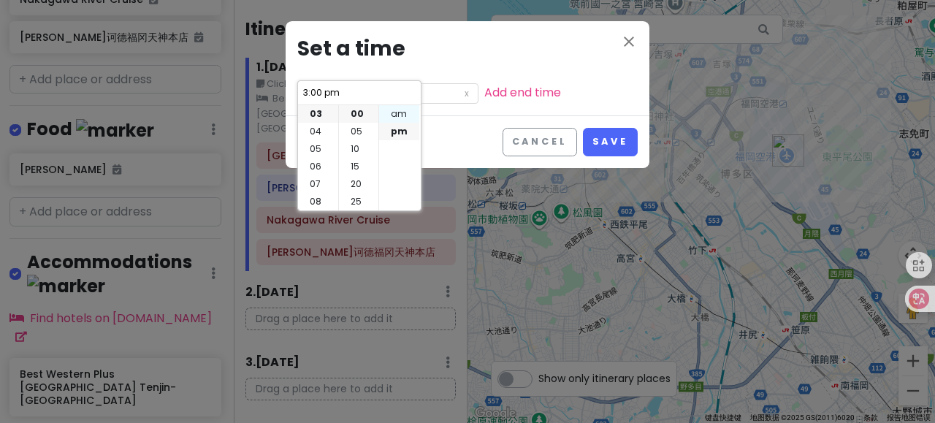
type input "3:00 am"
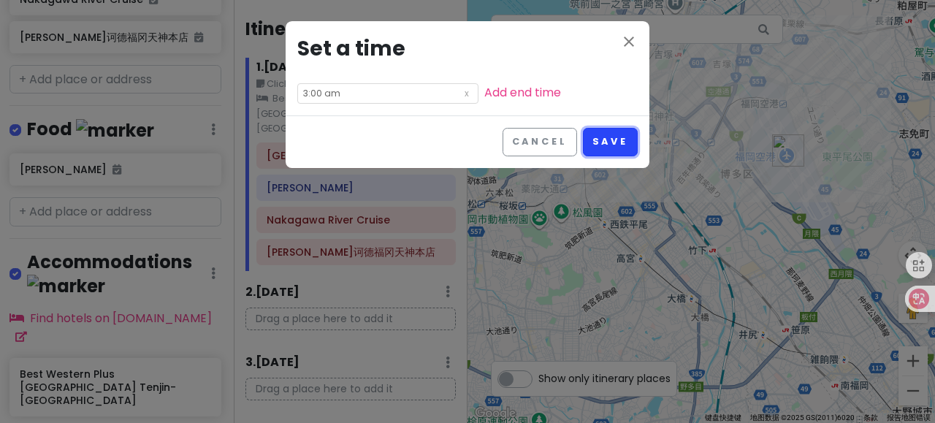
click at [610, 145] on button "Save" at bounding box center [610, 142] width 55 height 28
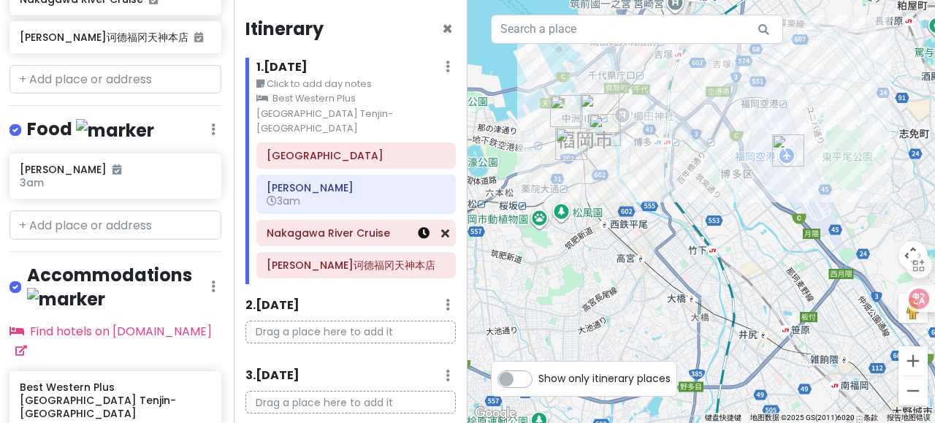
click at [418, 227] on icon at bounding box center [424, 233] width 12 height 12
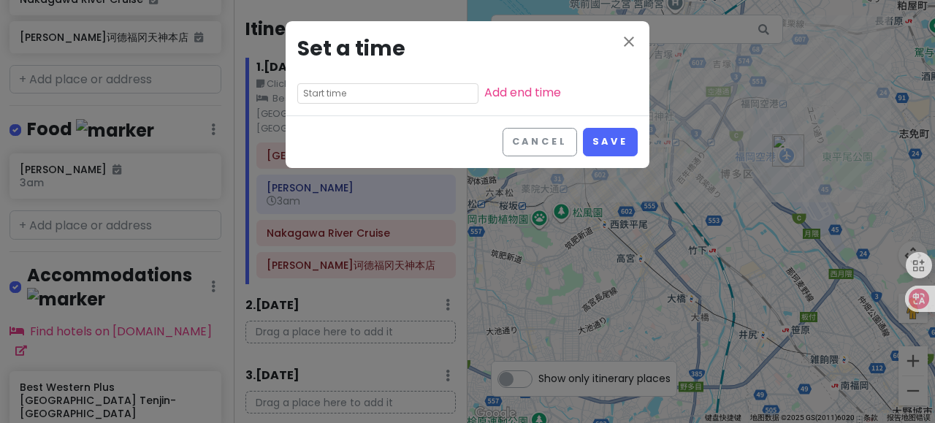
click at [351, 96] on input "text" at bounding box center [387, 93] width 181 height 20
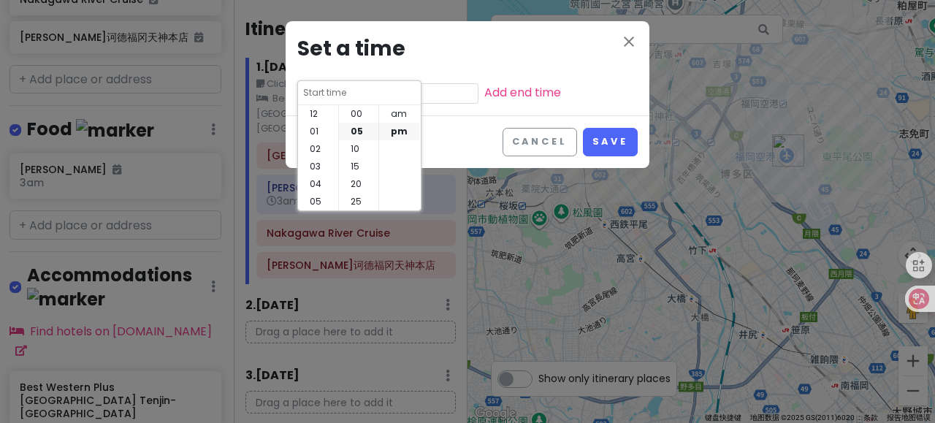
scroll to position [18, 0]
click at [365, 112] on li "05" at bounding box center [358, 114] width 39 height 18
type input "7:05 pm"
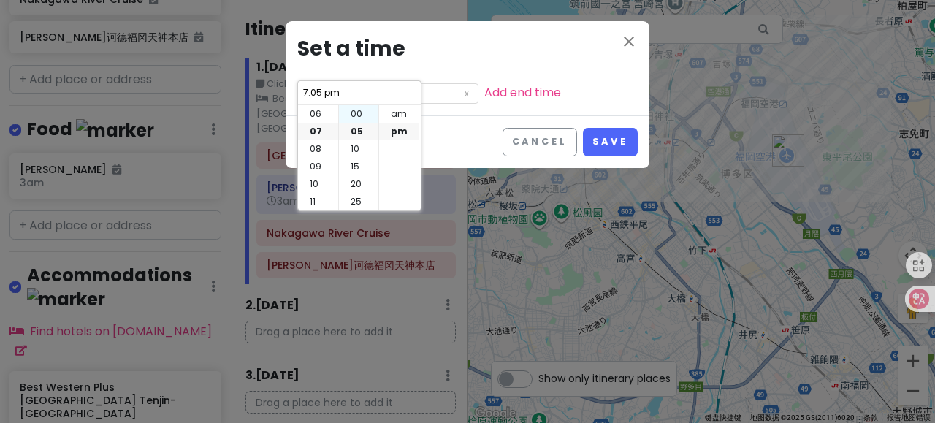
click at [352, 107] on li "00" at bounding box center [358, 114] width 39 height 18
type input "7:00 pm"
click at [629, 138] on button "Save" at bounding box center [610, 142] width 55 height 28
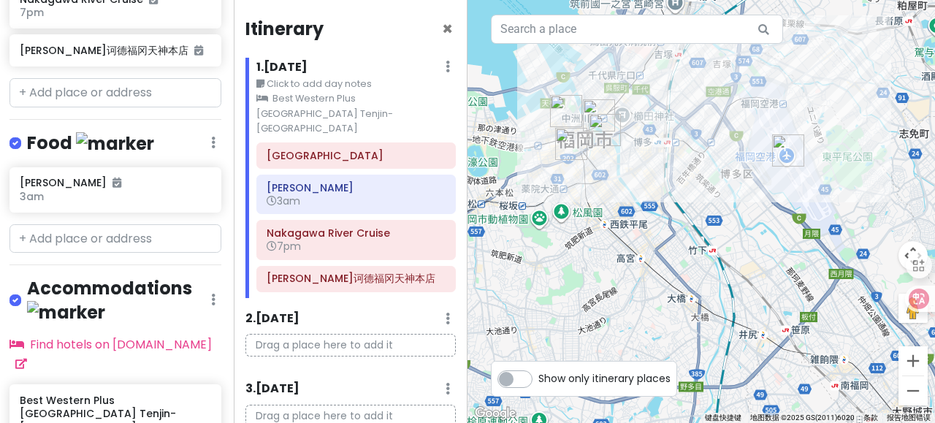
scroll to position [578, 1]
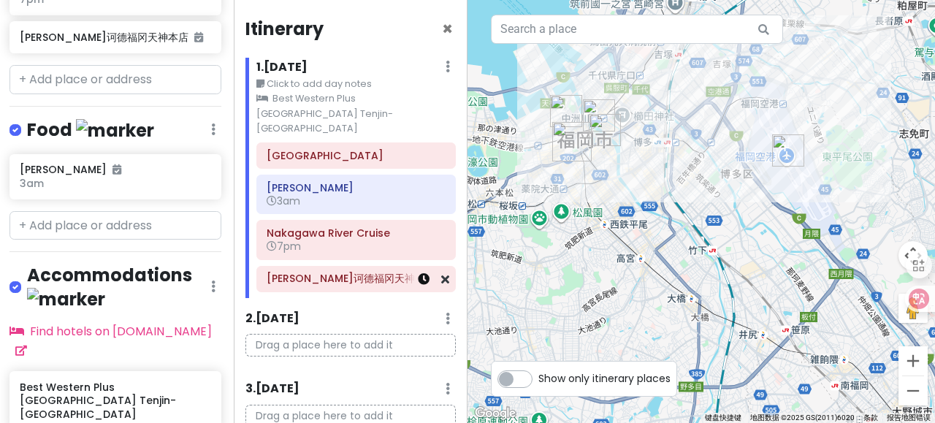
click at [418, 273] on icon at bounding box center [424, 279] width 12 height 12
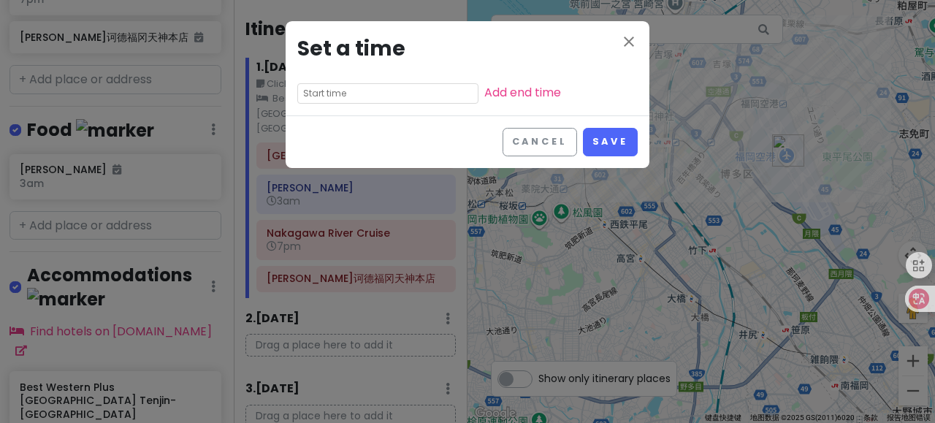
click at [378, 91] on input "text" at bounding box center [387, 93] width 181 height 20
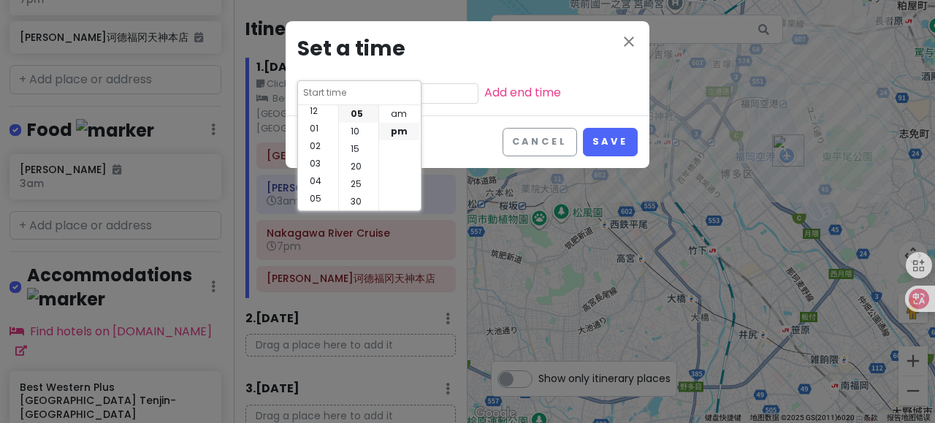
scroll to position [0, 0]
click at [311, 115] on li "12" at bounding box center [318, 114] width 40 height 18
type input "12:05 pm"
click at [355, 114] on li "00" at bounding box center [358, 114] width 39 height 18
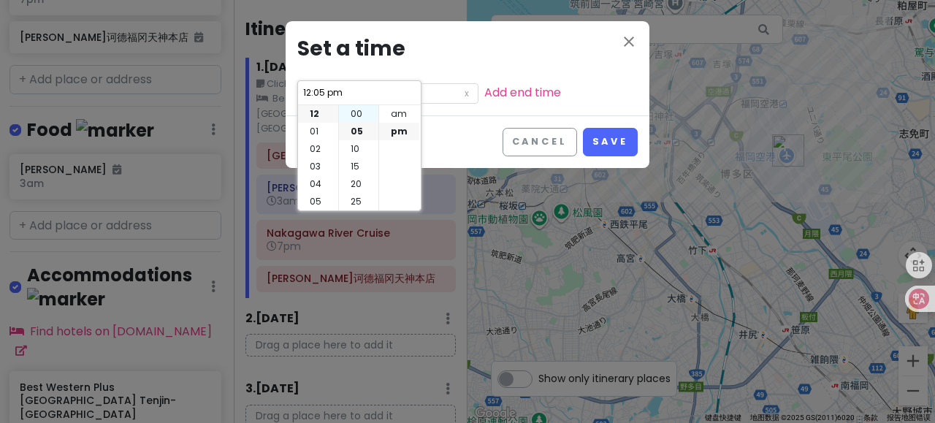
type input "12:00 pm"
click at [394, 116] on li "am" at bounding box center [399, 114] width 40 height 18
type input "12:00 am"
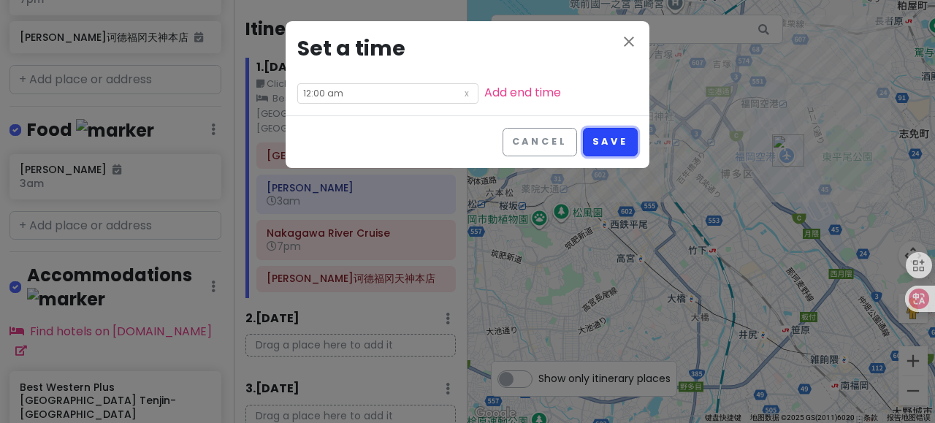
click at [597, 134] on button "Save" at bounding box center [610, 142] width 55 height 28
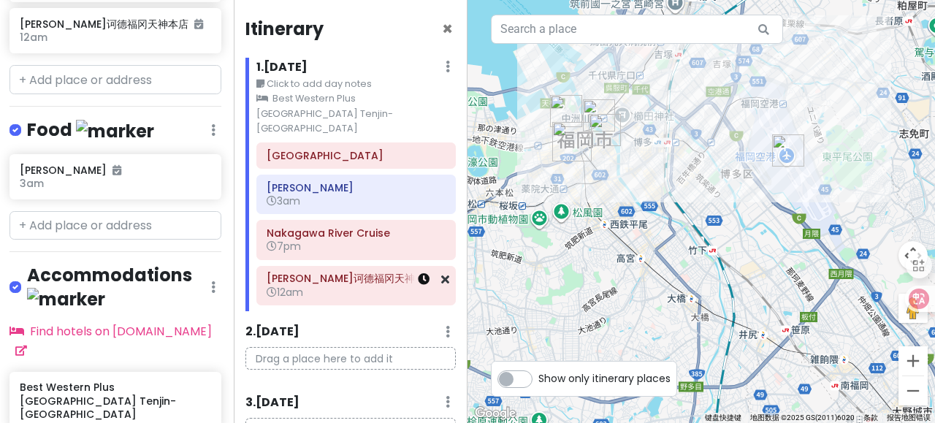
click at [418, 273] on icon at bounding box center [424, 279] width 12 height 12
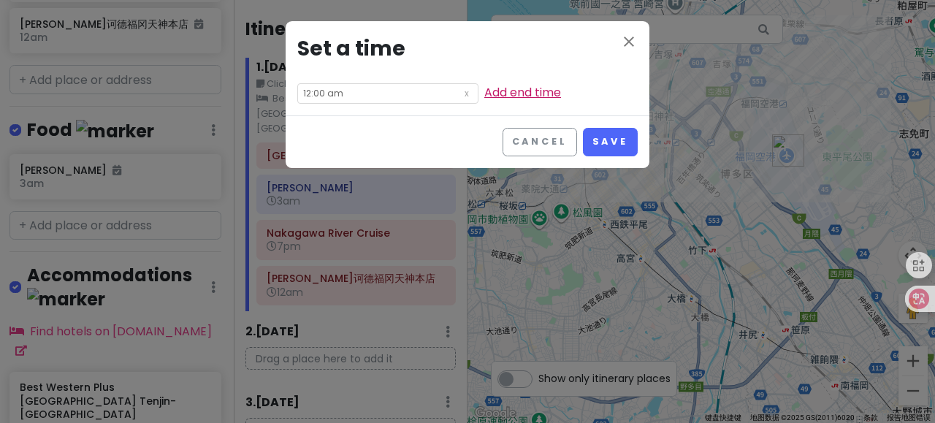
click at [484, 96] on link "Add end time" at bounding box center [522, 92] width 77 height 17
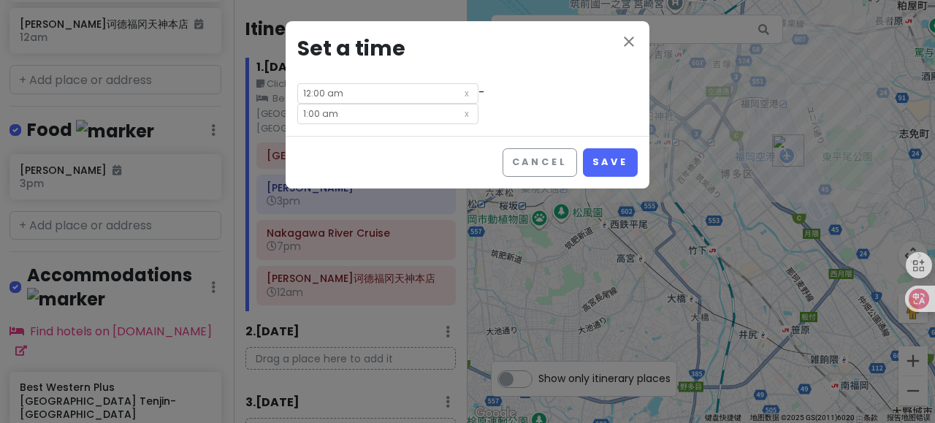
click at [478, 104] on input "1:00 am" at bounding box center [387, 114] width 181 height 20
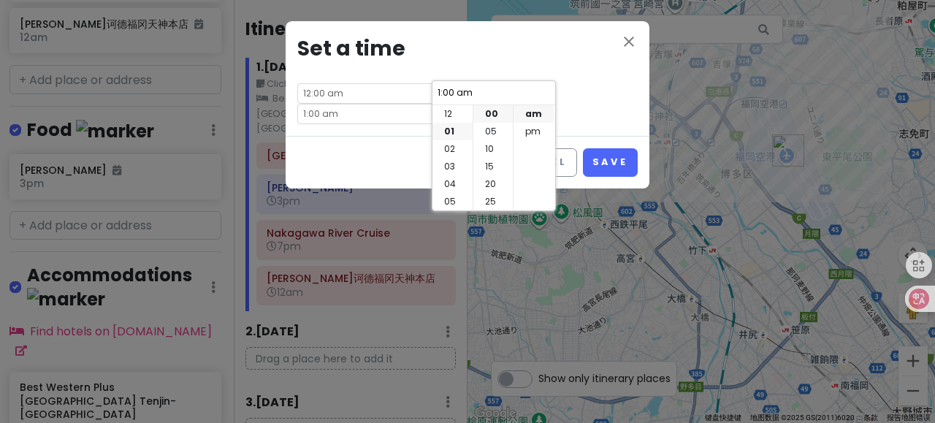
scroll to position [105, 0]
click at [445, 196] on li "11" at bounding box center [452, 202] width 40 height 18
type input "11:00 am"
click at [489, 201] on li "55" at bounding box center [492, 202] width 39 height 18
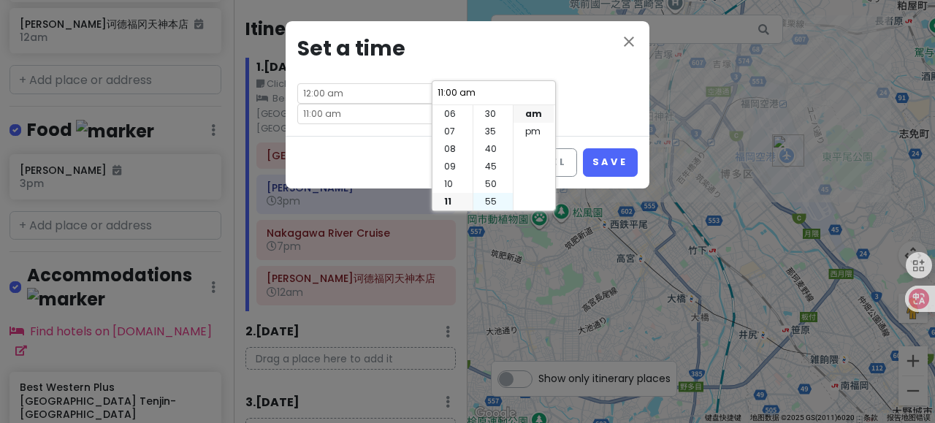
type input "11:55 am"
click at [536, 125] on li "pm" at bounding box center [533, 132] width 40 height 18
type input "11:55 pm"
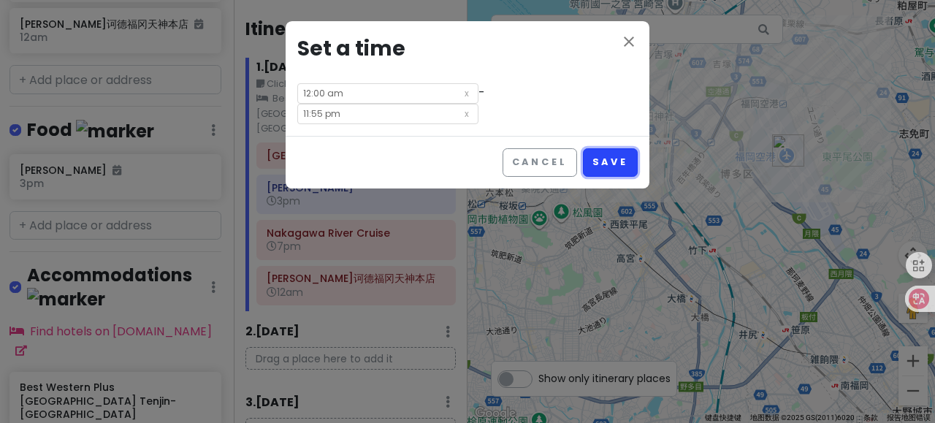
click at [605, 148] on button "Save" at bounding box center [610, 162] width 55 height 28
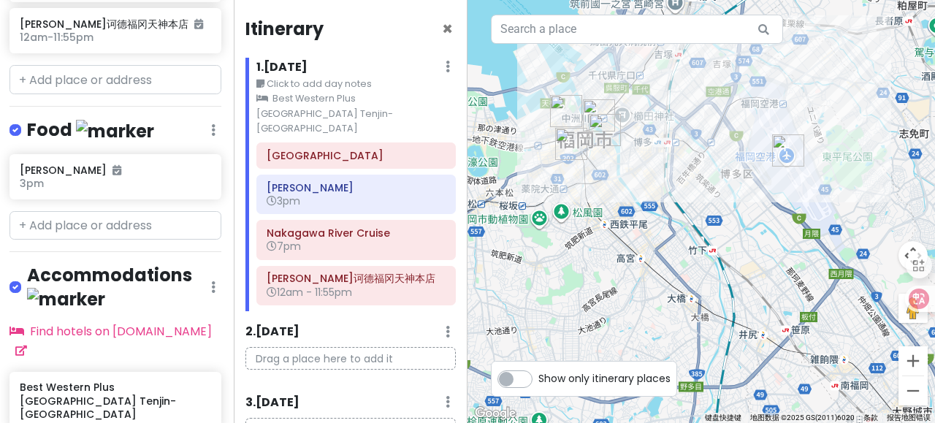
click at [372, 323] on div "2 . [DATE] Add Day Notes Delete Day" at bounding box center [350, 335] width 210 height 25
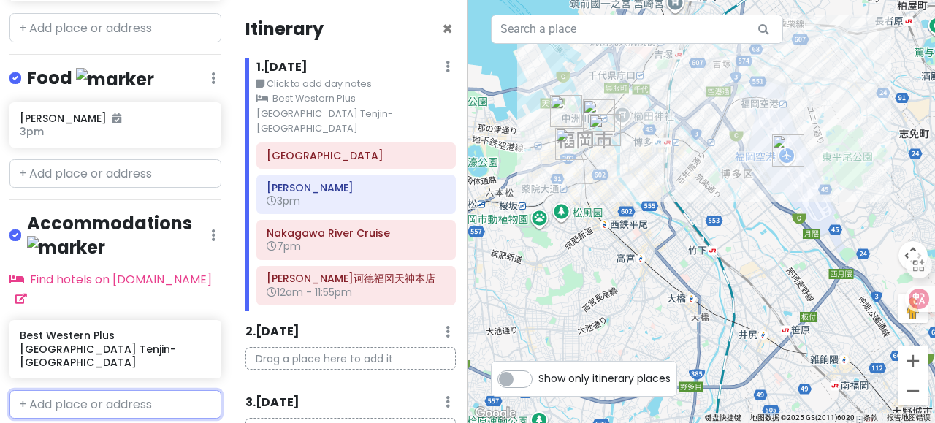
click at [93, 390] on input "text" at bounding box center [115, 404] width 212 height 29
type input "D"
type input "d"
type input "东[GEOGRAPHIC_DATA]"
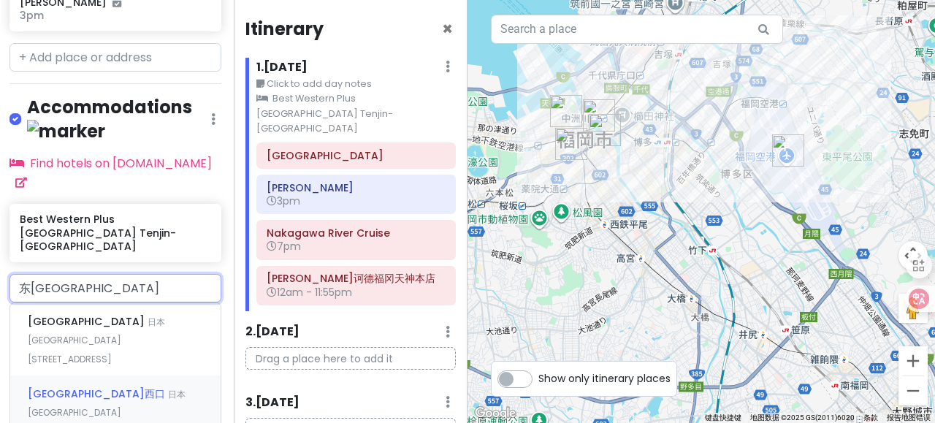
scroll to position [760, 1]
click at [153, 375] on div "[GEOGRAPHIC_DATA]西口 日本[STREET_ADDRESS]" at bounding box center [115, 420] width 210 height 91
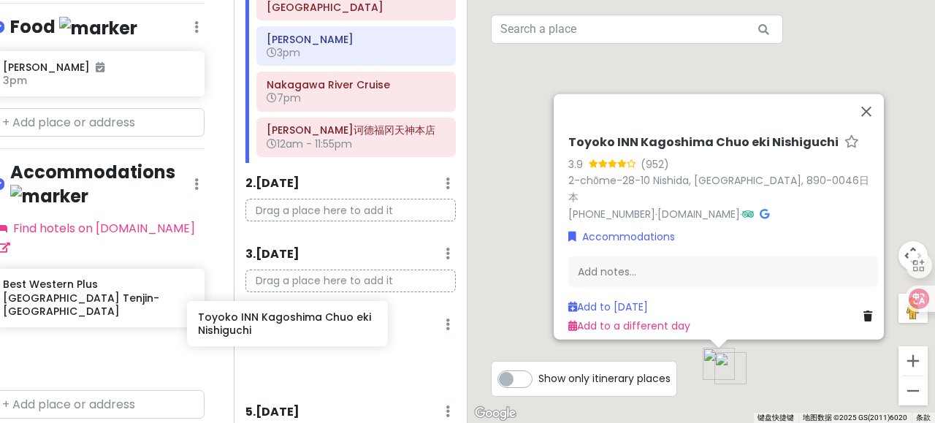
scroll to position [152, 0]
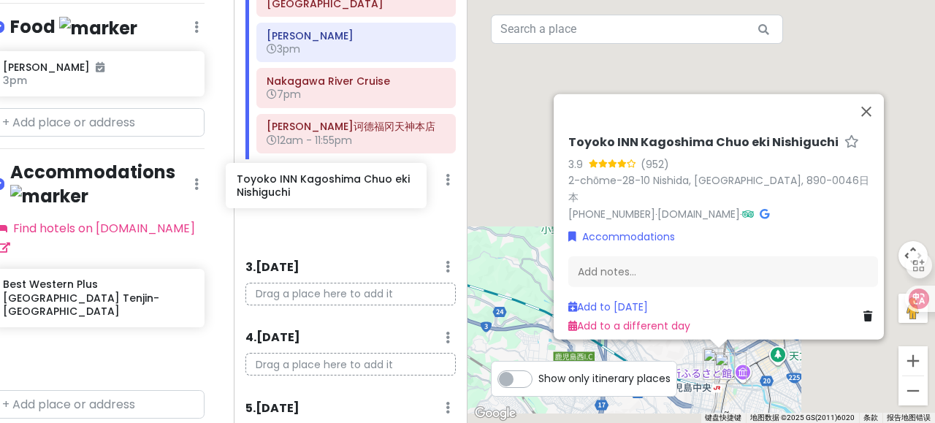
drag, startPoint x: 129, startPoint y: 293, endPoint x: 345, endPoint y: 183, distance: 243.0
click at [345, 183] on div "九州with胡老师 Private Change Dates Make a Copy Delete Trip Go Pro ⚡️ Give Feedback …" at bounding box center [467, 211] width 935 height 423
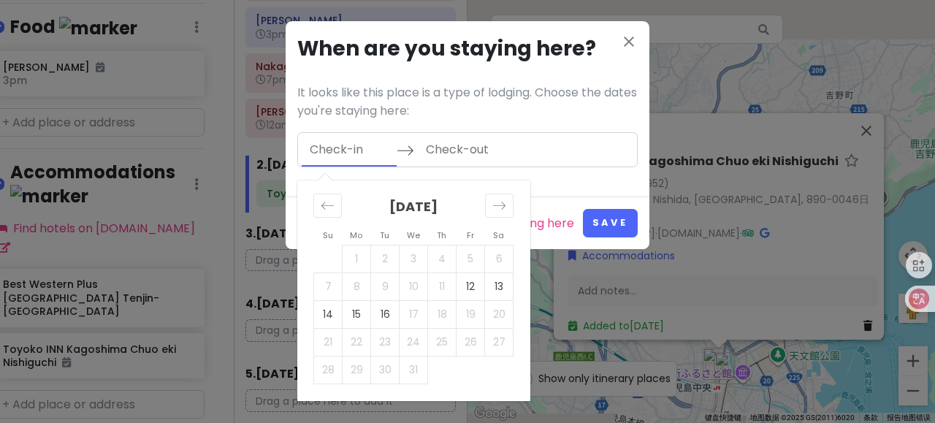
click at [326, 151] on input "Check-in" at bounding box center [349, 150] width 95 height 34
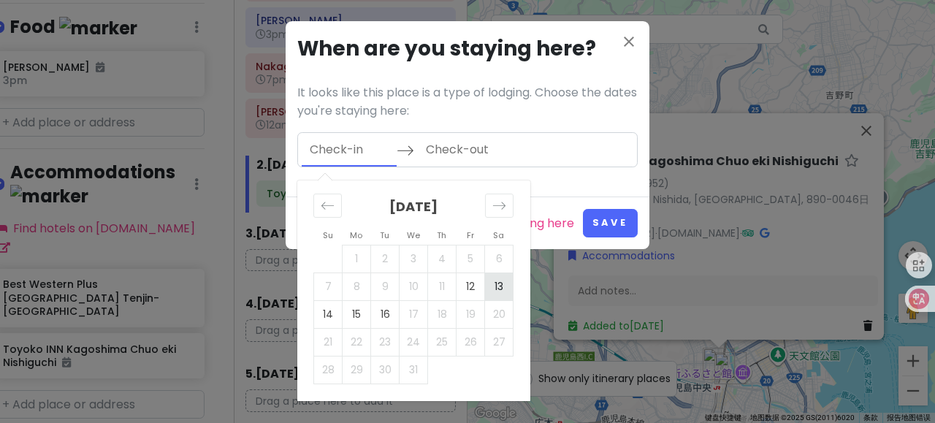
click at [491, 275] on td "13" at bounding box center [499, 286] width 28 height 28
type input "[DATE]"
click at [326, 318] on td "14" at bounding box center [328, 314] width 28 height 28
type input "[DATE]"
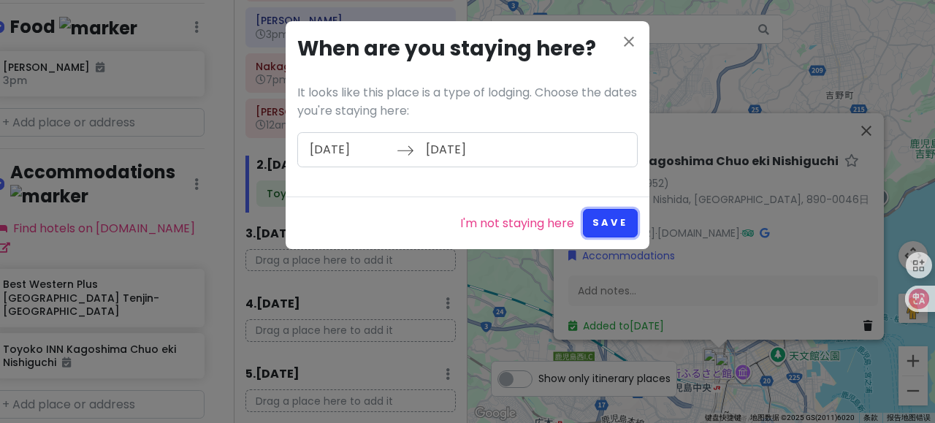
click at [622, 209] on button "Save" at bounding box center [610, 223] width 55 height 28
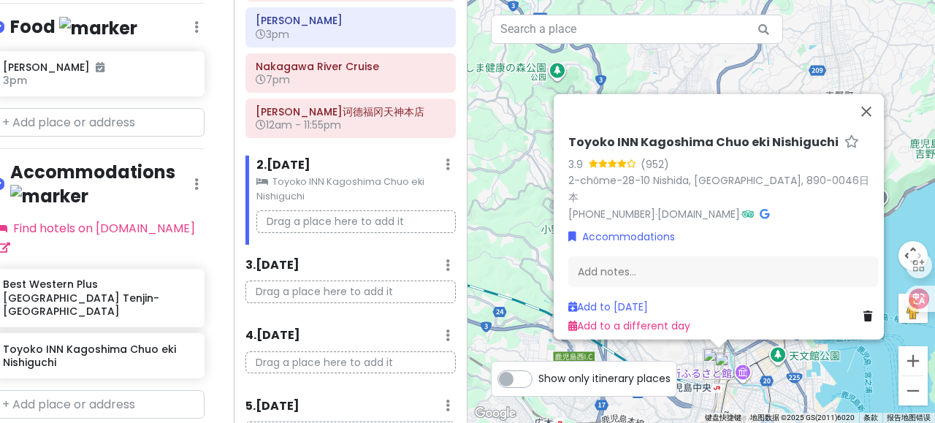
click at [267, 215] on p "Drag a place here to add it" at bounding box center [355, 221] width 199 height 23
click at [432, 158] on div "2 . [DATE] Add Day Notes Clear Lodging Delete Day" at bounding box center [355, 168] width 199 height 25
click at [445, 160] on icon at bounding box center [447, 164] width 4 height 12
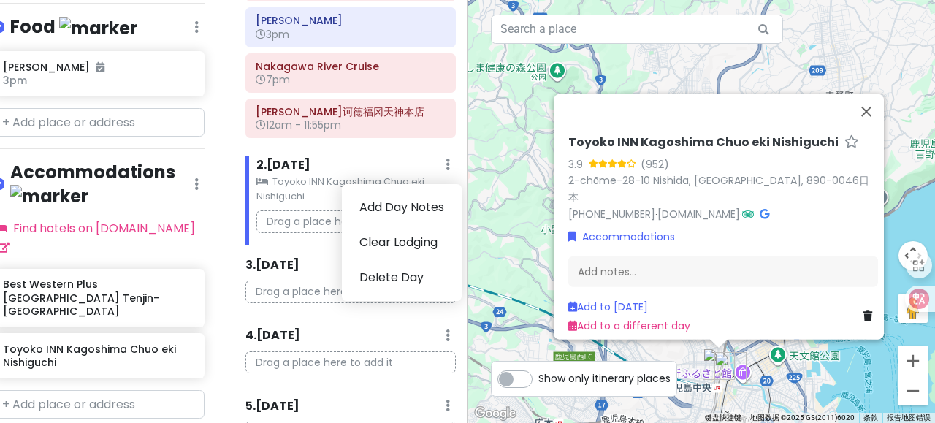
click at [373, 157] on div "2 . [DATE] Add Day Notes Clear Lodging Delete Day" at bounding box center [355, 168] width 199 height 25
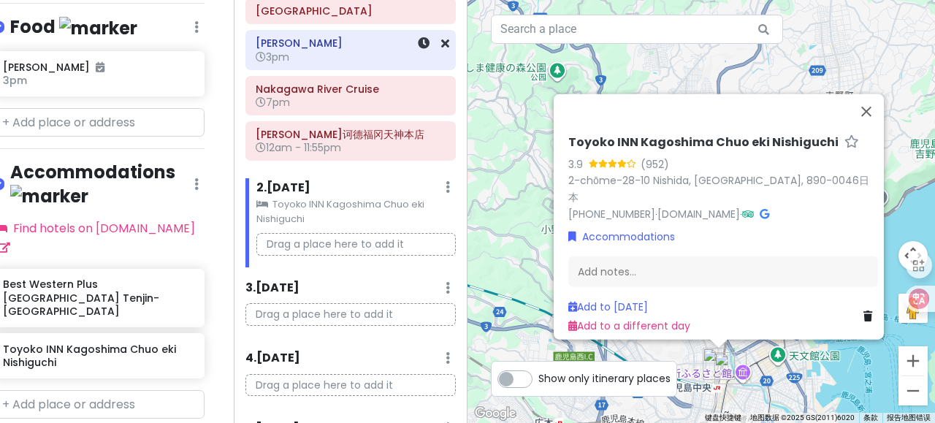
scroll to position [129, 0]
click at [858, 122] on button "关闭" at bounding box center [865, 110] width 35 height 35
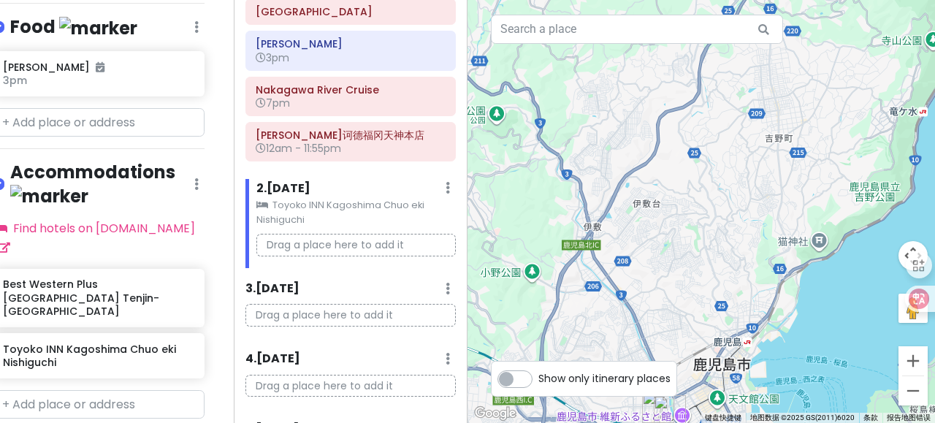
drag, startPoint x: 589, startPoint y: 310, endPoint x: 683, endPoint y: 83, distance: 246.5
click at [683, 83] on div at bounding box center [700, 211] width 467 height 423
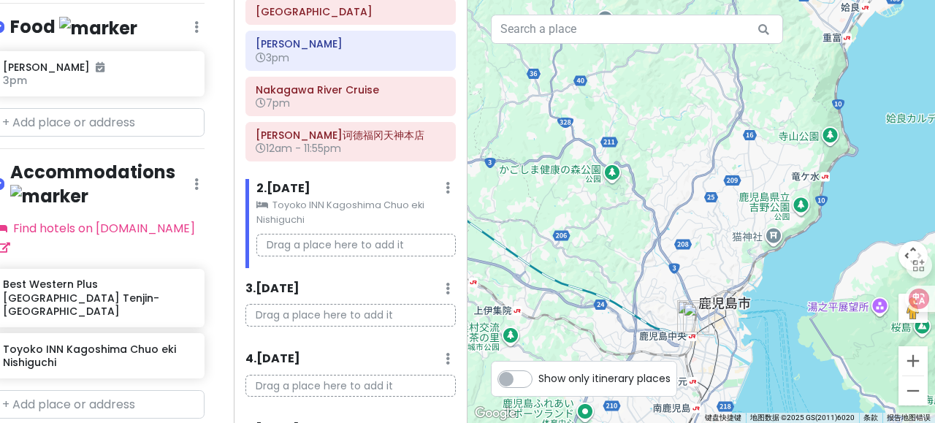
scroll to position [694, 0]
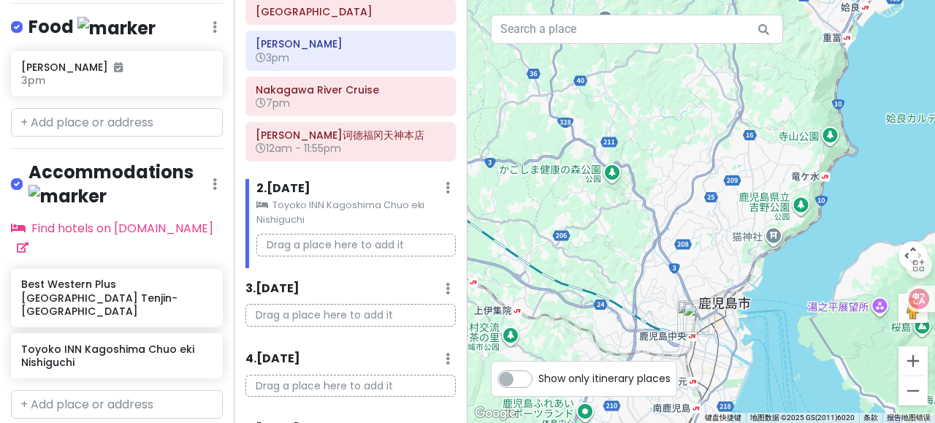
click at [278, 245] on p "Drag a place here to add it" at bounding box center [355, 245] width 199 height 23
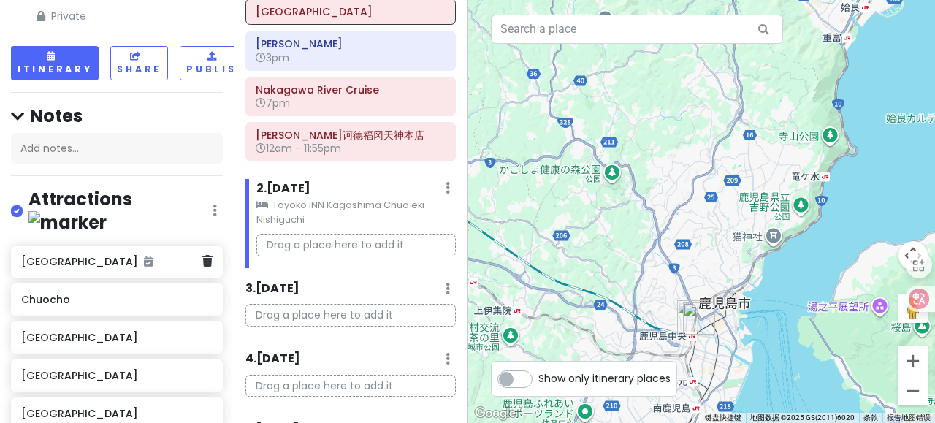
scroll to position [0, 0]
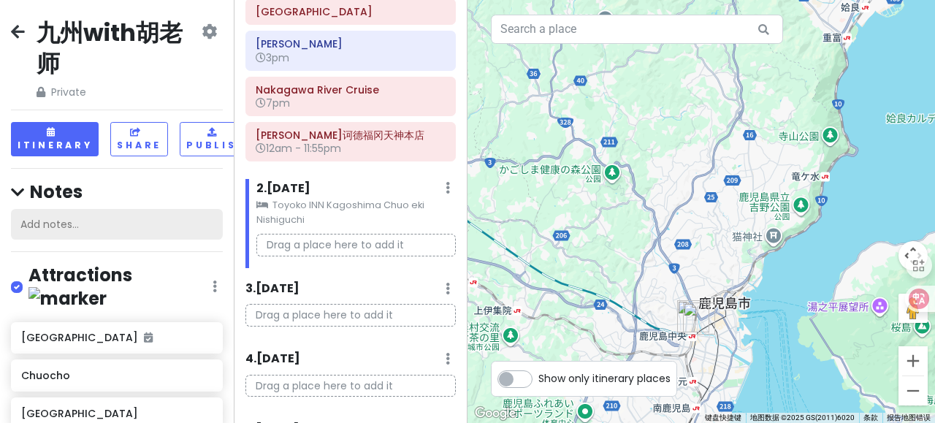
click at [98, 221] on div "Add notes..." at bounding box center [117, 224] width 212 height 31
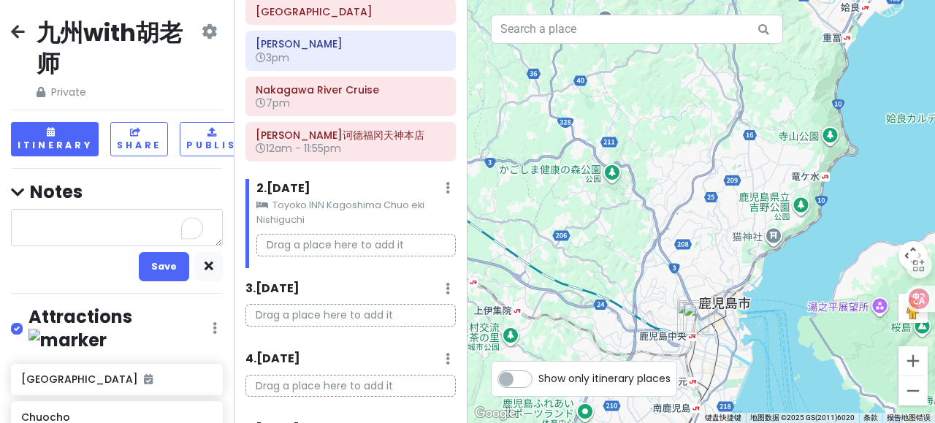
click at [96, 229] on textarea "To enrich screen reader interactions, please activate Accessibility in Grammarl…" at bounding box center [117, 227] width 212 height 37
type textarea "x"
type textarea "z"
type textarea "x"
type textarea "zu"
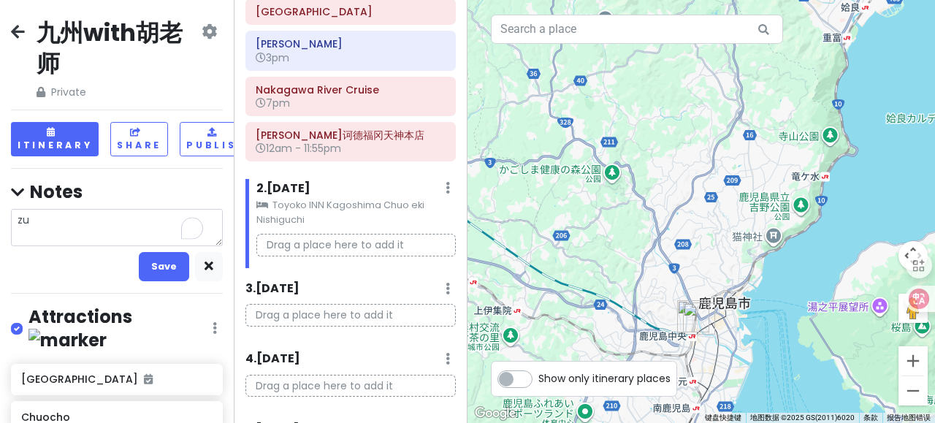
type textarea "x"
type textarea "zuo"
type textarea "x"
type textarea "坐"
type textarea "x"
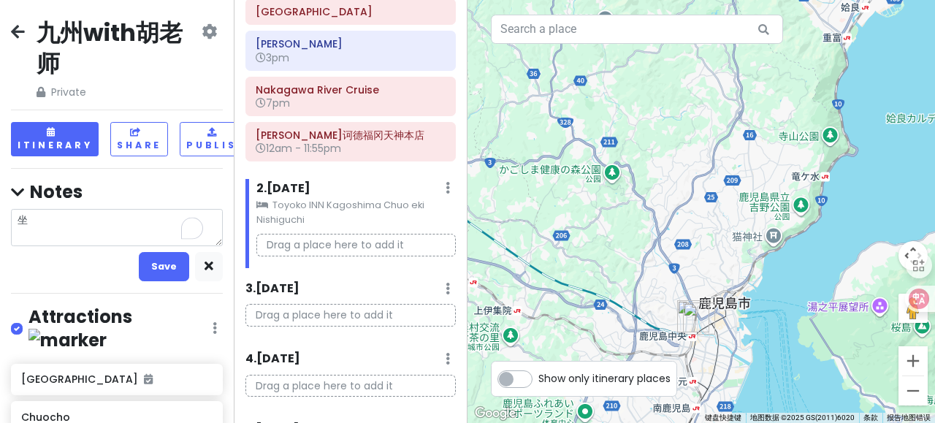
type textarea "坐7"
type textarea "x"
type textarea "坐7:5"
type textarea "x"
type textarea "坐7:58"
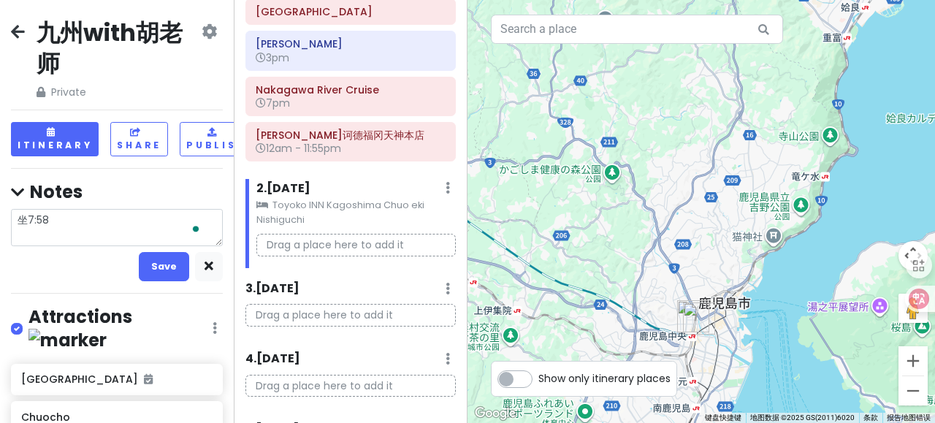
type textarea "x"
type textarea "坐7:58d"
type textarea "x"
type textarea "坐7:58的"
type textarea "x"
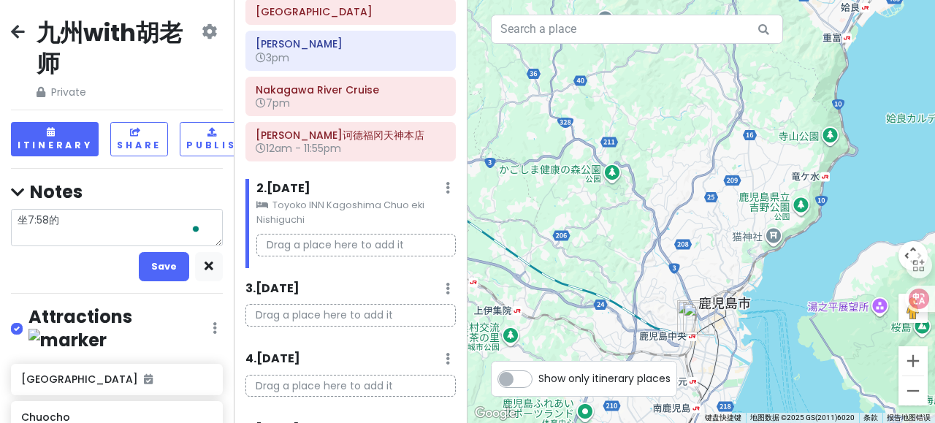
type textarea "坐7:58的j"
type textarea "x"
type textarea "坐7:58的"
type textarea "x"
type textarea "坐7:58的x"
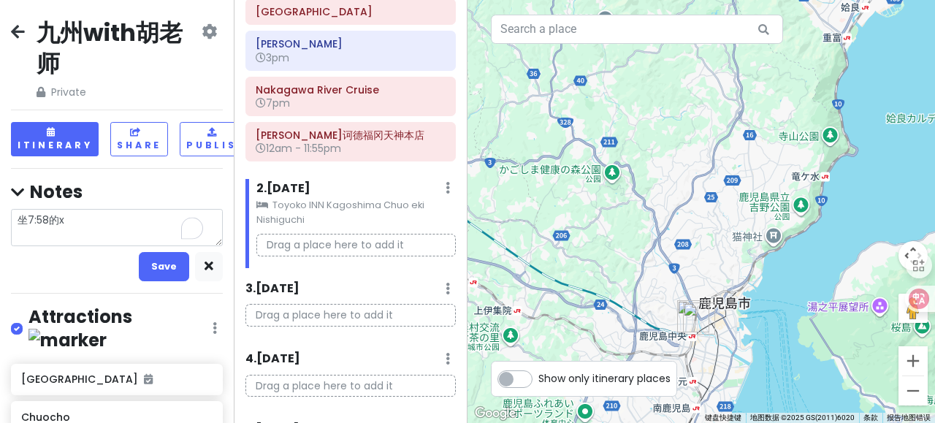
type textarea "x"
type textarea "坐7:58的xg"
type textarea "x"
type textarea "坐7:58的xgx"
type textarea "x"
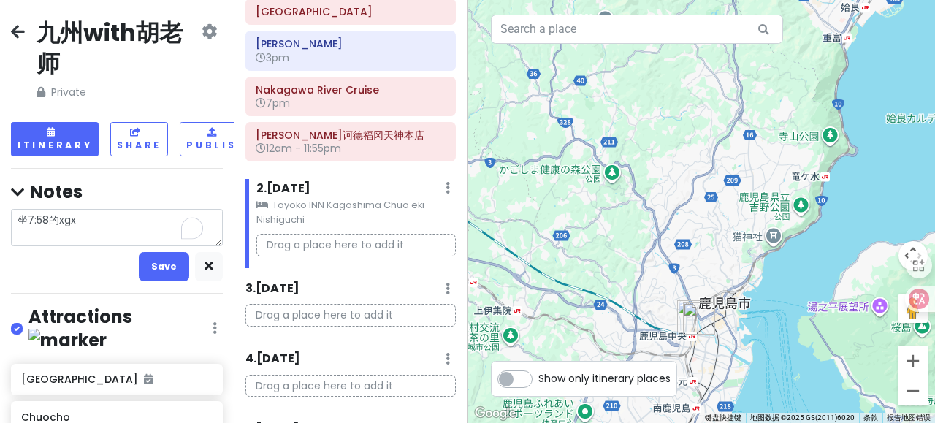
type textarea "坐7:58的xg"
type textarea "x"
type textarea "坐7:58的x"
type textarea "x"
type textarea "坐7:58的xi"
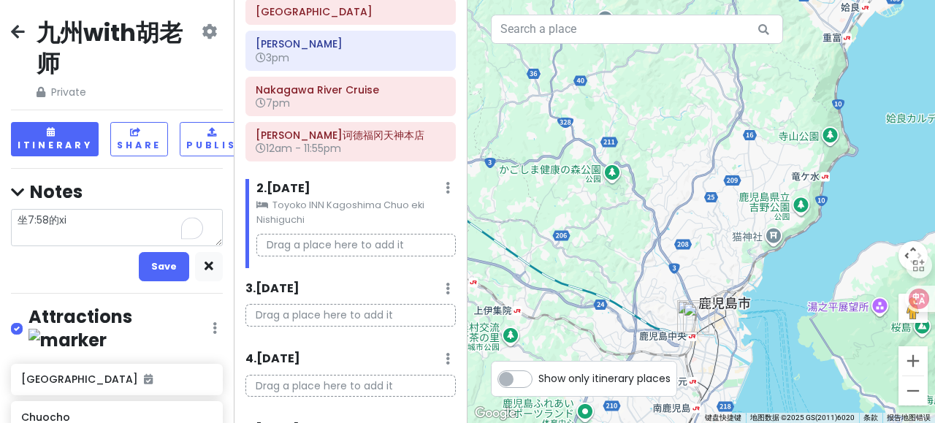
type textarea "x"
type textarea "坐7:58的xin"
type textarea "x"
type textarea "坐7:58的xing"
type textarea "x"
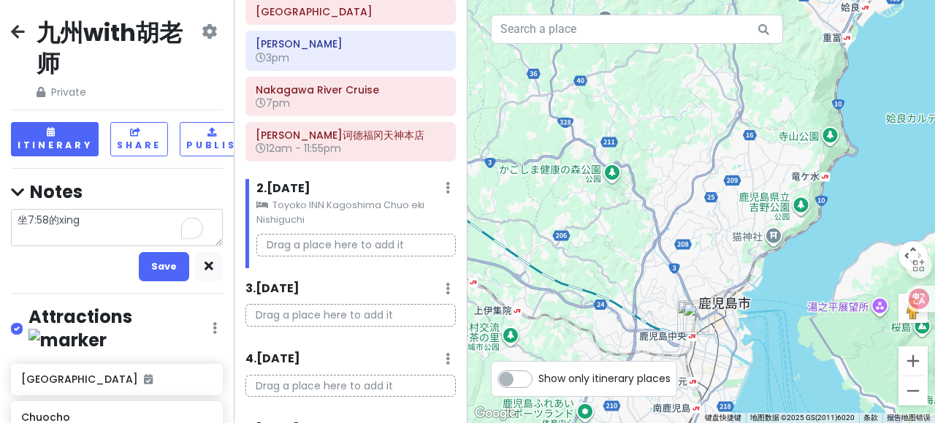
type textarea "坐7:58的xinga"
type textarea "x"
type textarea "坐7:58的xingan"
type textarea "x"
type textarea "坐7:58的xinganx"
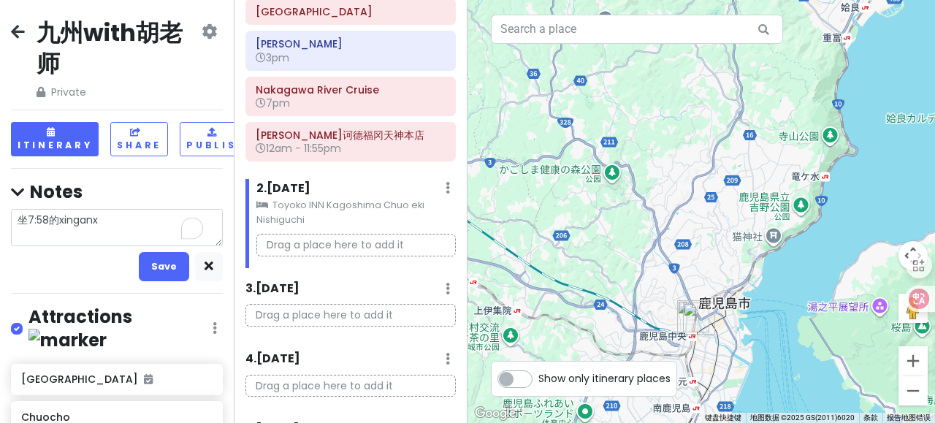
type textarea "x"
type textarea "坐7:58的xinganxia"
type textarea "x"
type textarea "坐7:58的xinganxian"
type textarea "x"
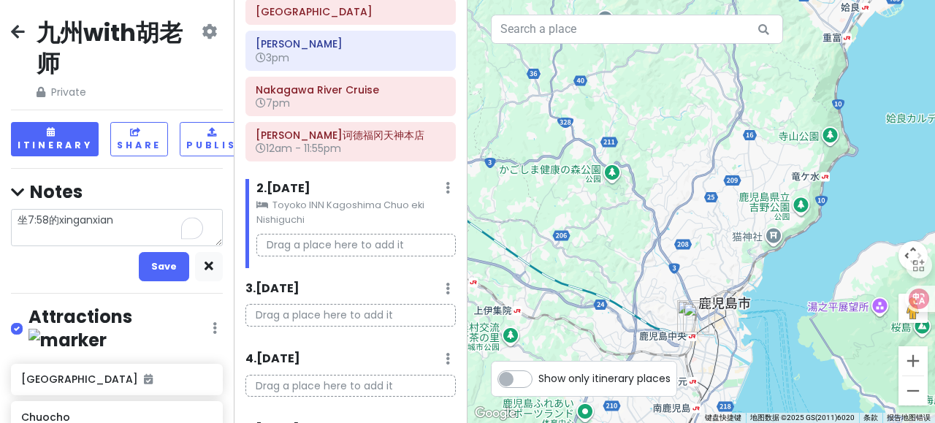
type textarea "坐7:58的新干线"
type textarea "x"
type textarea "坐7:58的新干线，"
type textarea "x"
type textarea "坐7:58的新干线，9"
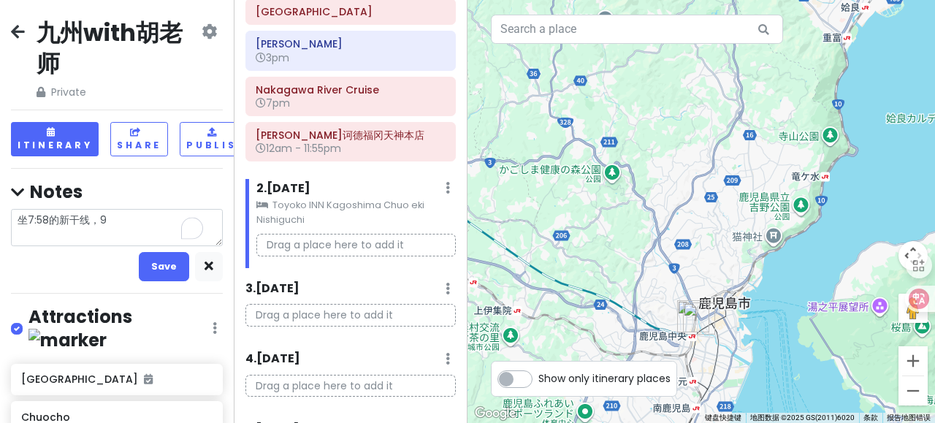
type textarea "x"
type textarea "坐7:58的新干线，9:5"
type textarea "x"
type textarea "坐7:58的新干线，9:58"
type textarea "x"
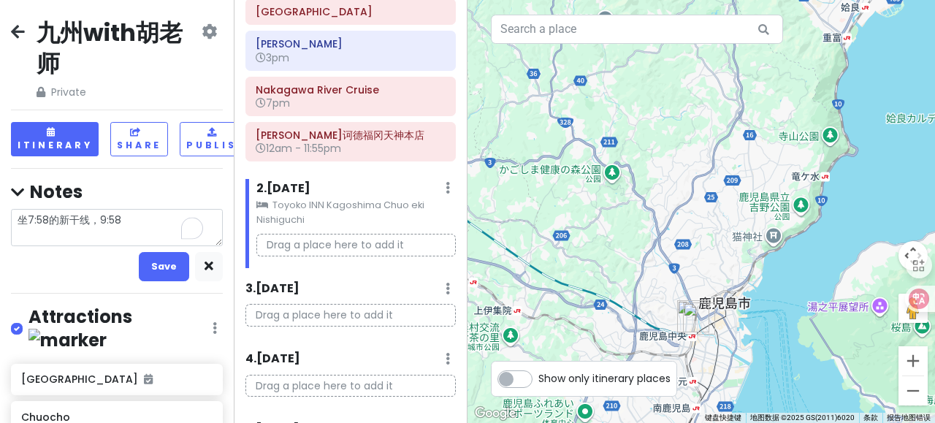
type textarea "坐7:58的新干线，9:5"
type textarea "x"
type textarea "坐7:58的新干线，9:"
type textarea "x"
type textarea "坐7:58的新干线，9:38"
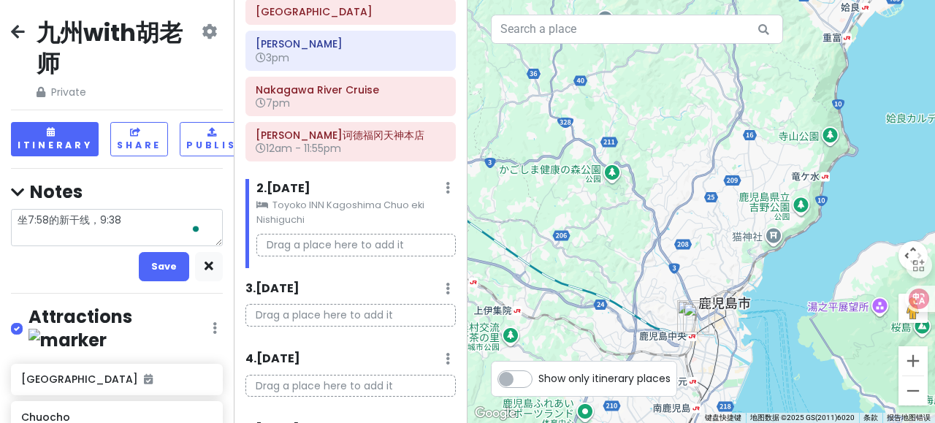
type textarea "x"
type textarea "坐7:58的新干线，9:38d"
type textarea "x"
type textarea "坐7:58的新干线，9:38da"
type textarea "x"
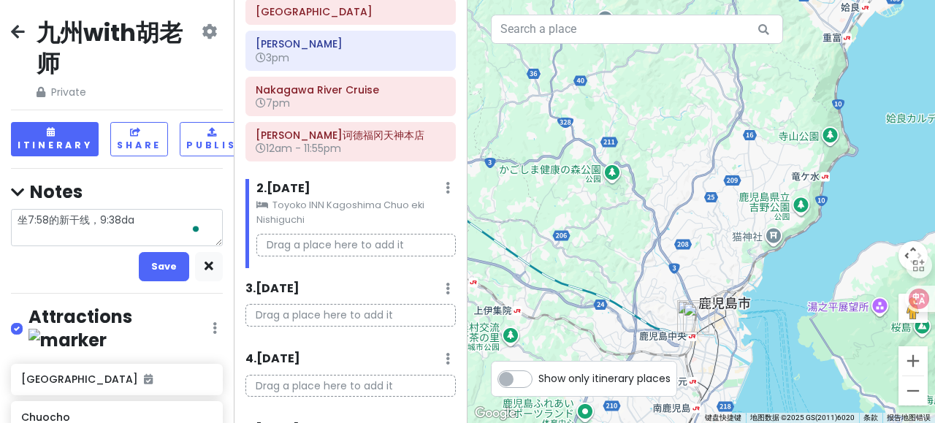
type textarea "坐7:58的新干线，9:38dao"
type textarea "x"
type textarea "坐7:58的新干线，9:38到"
type textarea "x"
type textarea "坐7:58的新干线，9:38到j"
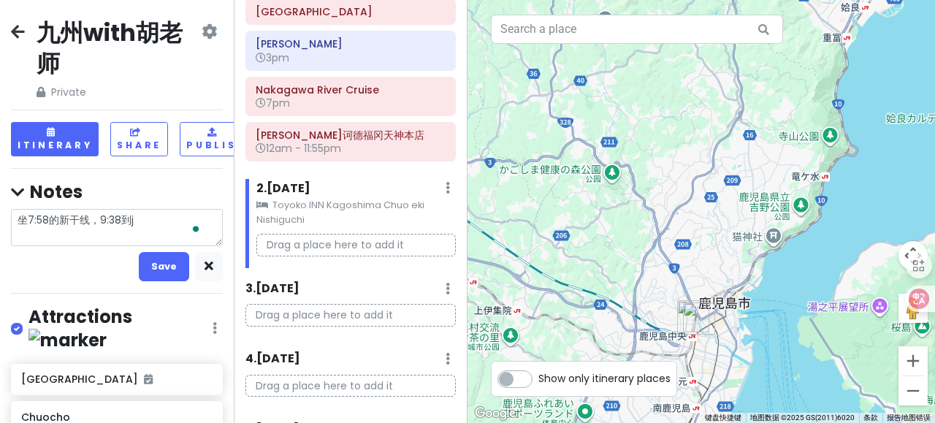
type textarea "x"
type textarea "坐7:58的新干线，9:38到ji"
type textarea "x"
type textarea "坐7:58的新干线，9:38到jiu"
type textarea "x"
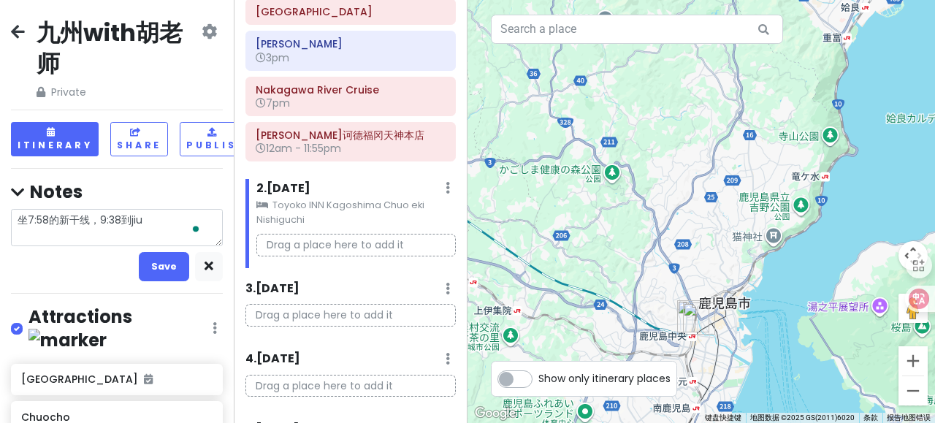
type textarea "坐7:58的新干线，9:38到jiud"
type textarea "x"
type textarea "坐7:58的新干线，9:38到酒店"
click at [159, 258] on button "Save" at bounding box center [164, 266] width 50 height 28
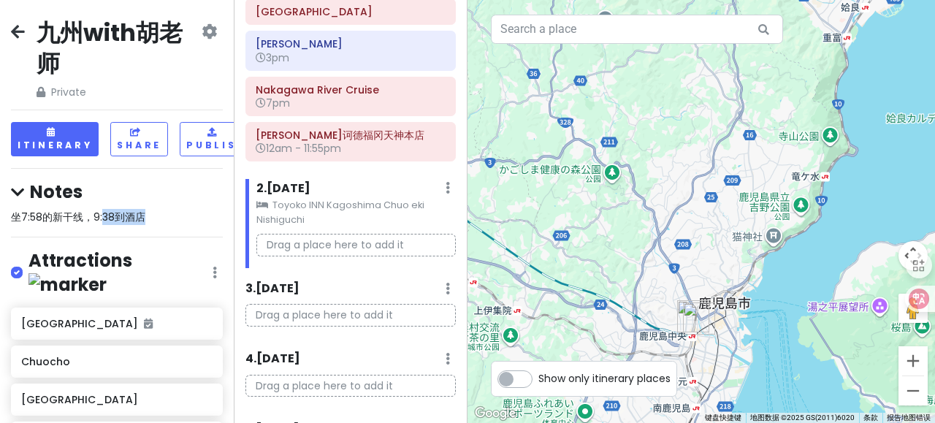
scroll to position [0, 20]
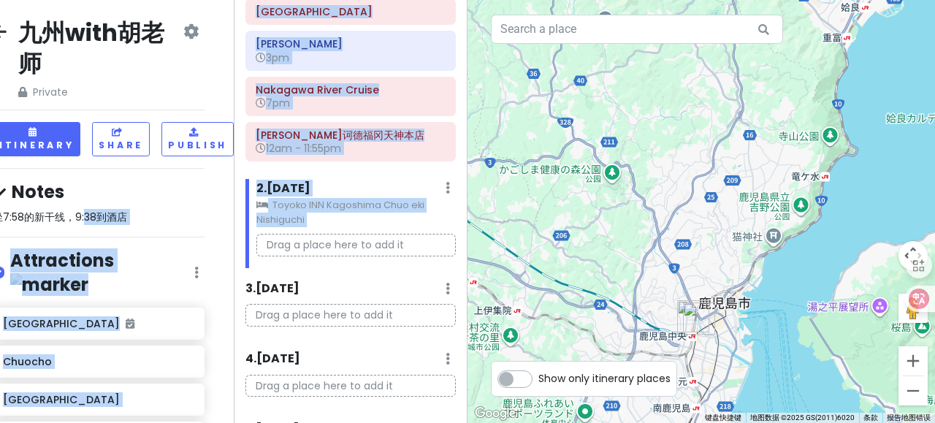
drag, startPoint x: 101, startPoint y: 212, endPoint x: 164, endPoint y: 195, distance: 65.7
click at [164, 195] on div "Notes 坐7:58的新干线，9:38到酒店" at bounding box center [99, 202] width 212 height 45
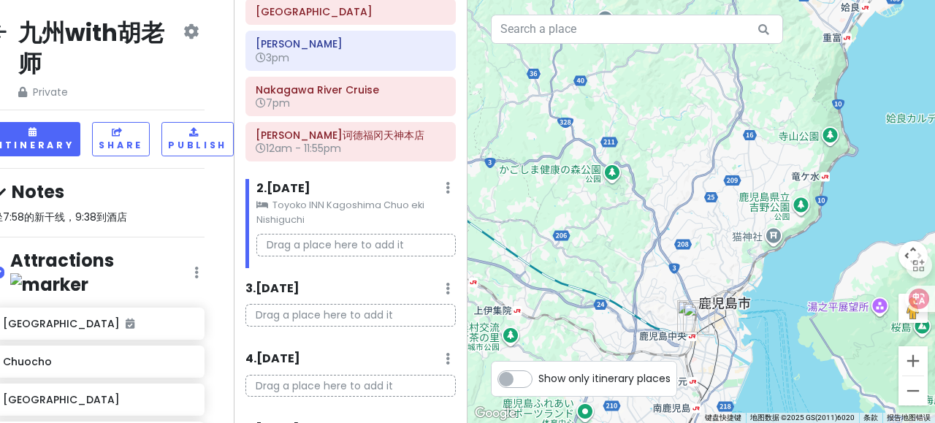
click at [538, 378] on label "Show only itinerary places" at bounding box center [604, 376] width 132 height 18
click at [538, 376] on input "Show only itinerary places" at bounding box center [542, 371] width 9 height 9
click at [538, 378] on label "Show only itinerary places" at bounding box center [604, 376] width 132 height 18
click at [538, 376] on input "Show only itinerary places" at bounding box center [542, 371] width 9 height 9
click at [538, 378] on label "Show only itinerary places" at bounding box center [604, 376] width 132 height 18
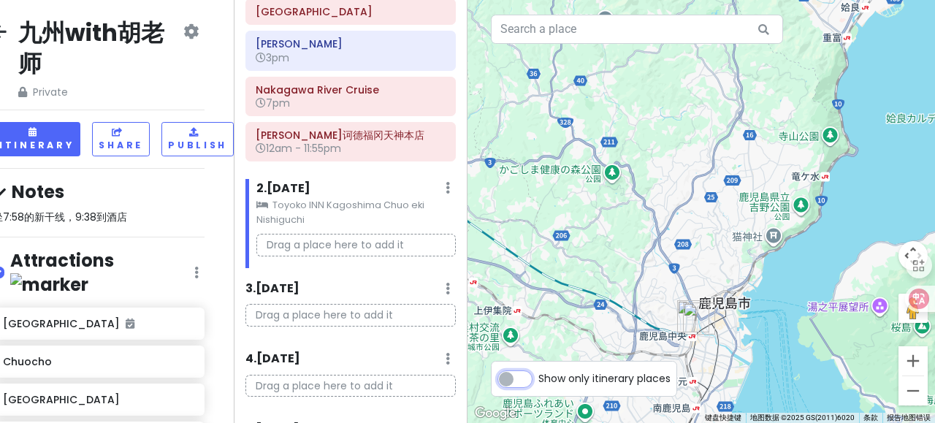
click at [538, 376] on input "Show only itinerary places" at bounding box center [542, 371] width 9 height 9
click at [538, 378] on label "Show only itinerary places" at bounding box center [604, 376] width 132 height 18
click at [538, 376] on input "Show only itinerary places" at bounding box center [542, 371] width 9 height 9
checkbox input "false"
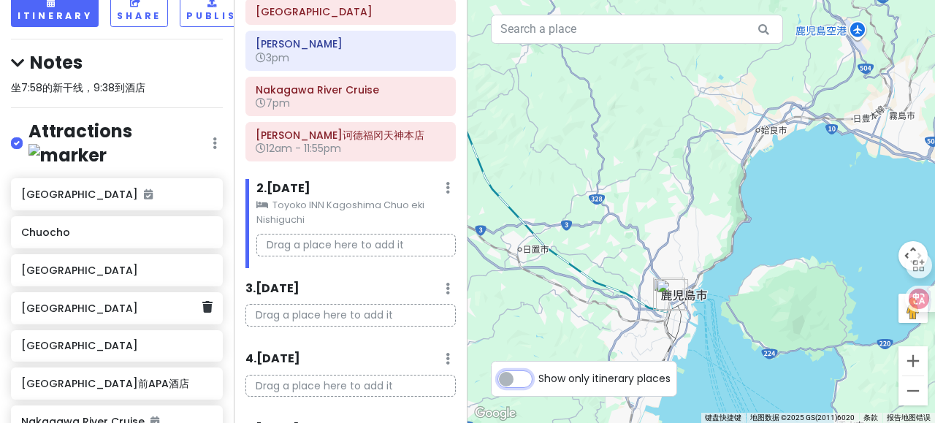
scroll to position [129, 0]
click at [42, 226] on h6 "Chuocho" at bounding box center [111, 232] width 180 height 13
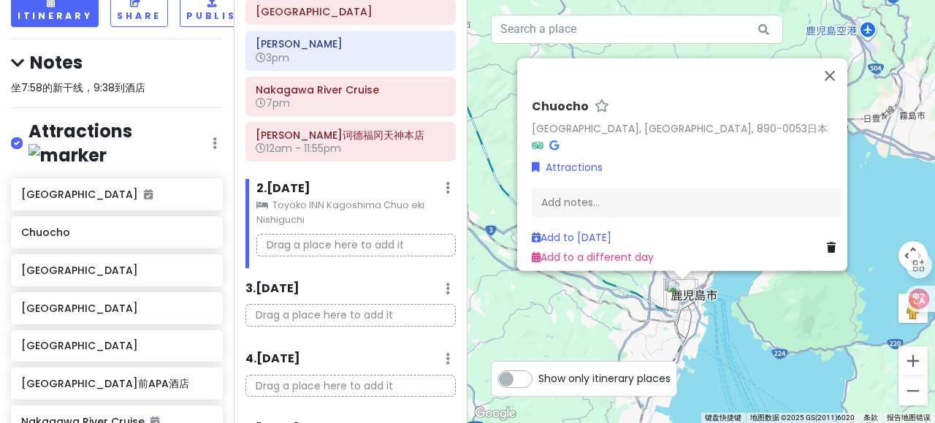
click at [891, 204] on div "[PERSON_NAME], [GEOGRAPHIC_DATA], 890-0053日本 Attractions Add notes... Add to [D…" at bounding box center [700, 211] width 467 height 423
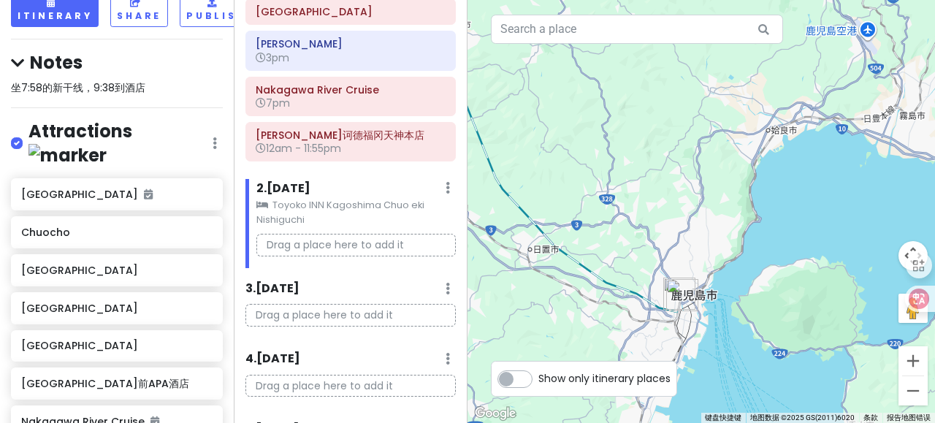
click at [902, 116] on div at bounding box center [700, 211] width 467 height 423
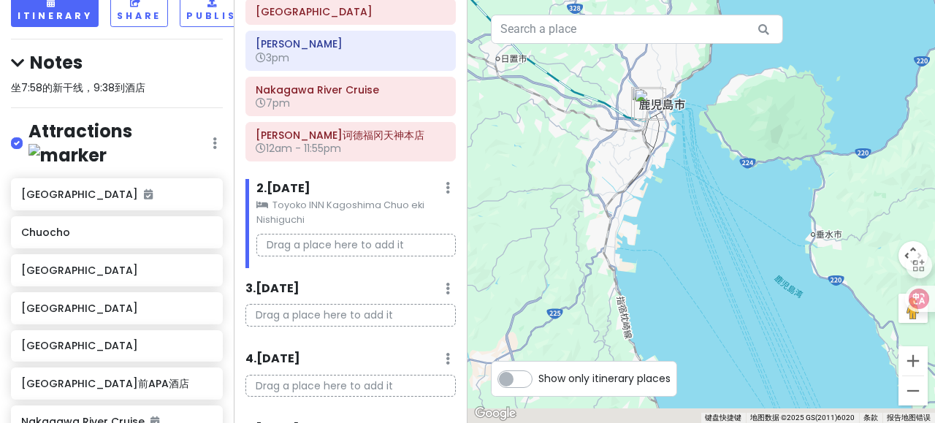
drag, startPoint x: 781, startPoint y: 339, endPoint x: 741, endPoint y: 115, distance: 227.0
click at [741, 115] on div at bounding box center [700, 211] width 467 height 423
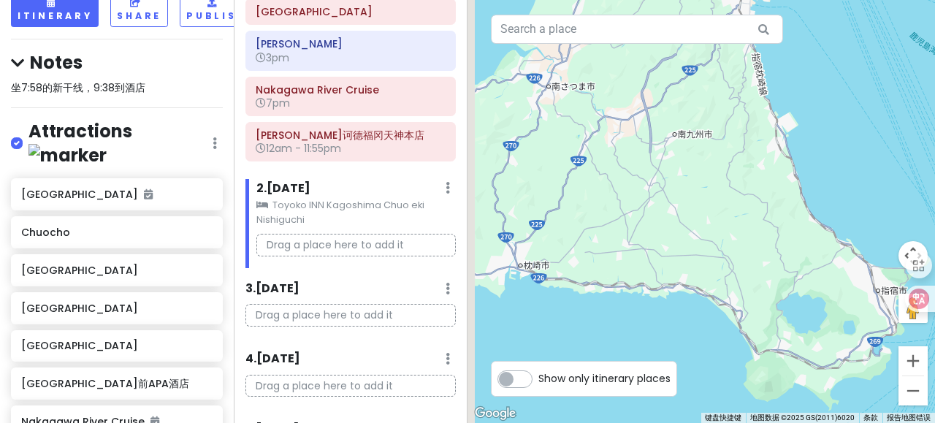
drag, startPoint x: 602, startPoint y: 328, endPoint x: 781, endPoint y: 96, distance: 293.1
click at [775, 96] on div at bounding box center [700, 211] width 467 height 423
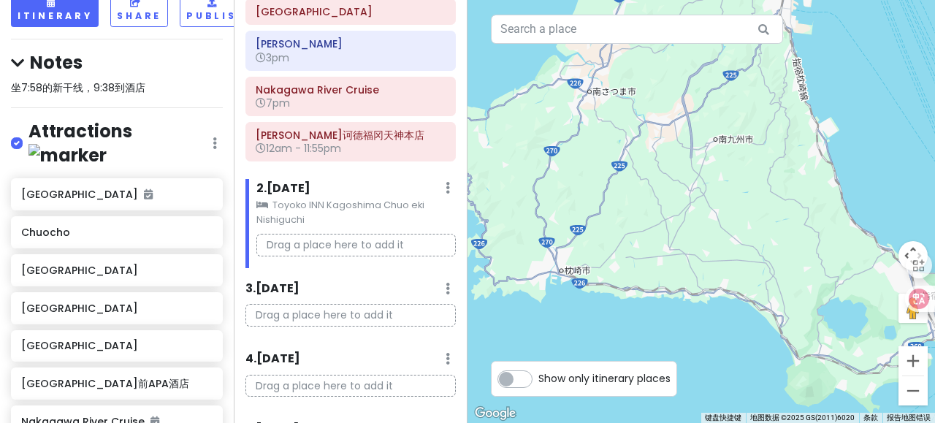
drag, startPoint x: 602, startPoint y: 291, endPoint x: 797, endPoint y: 201, distance: 215.0
click at [575, 317] on div at bounding box center [700, 211] width 467 height 423
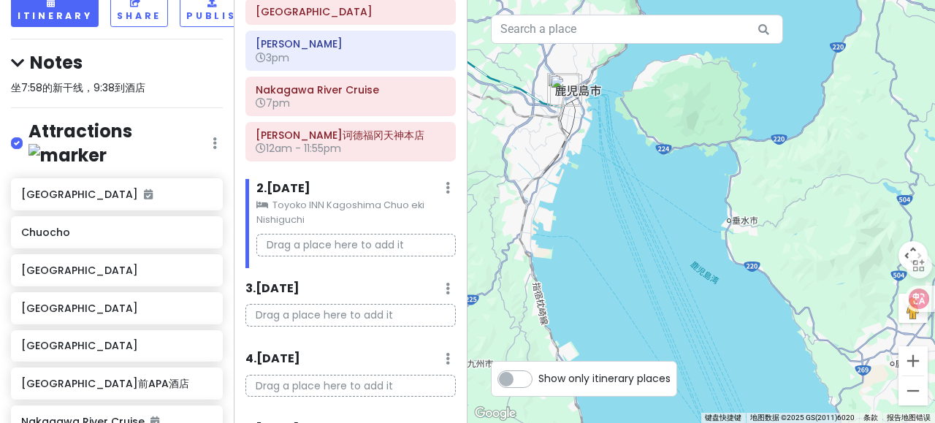
drag, startPoint x: 825, startPoint y: 153, endPoint x: 564, endPoint y: 379, distance: 345.8
click at [564, 379] on div "← 左移 → 右移 ↑ 上移 ↓ 下移 + 放大 - 缩小 家 左移 75% 结束 右移 75% 向上翻页 上移 75% 向下翻页 下移 75% 键盘快捷键 …" at bounding box center [700, 211] width 467 height 423
